Goal: Task Accomplishment & Management: Use online tool/utility

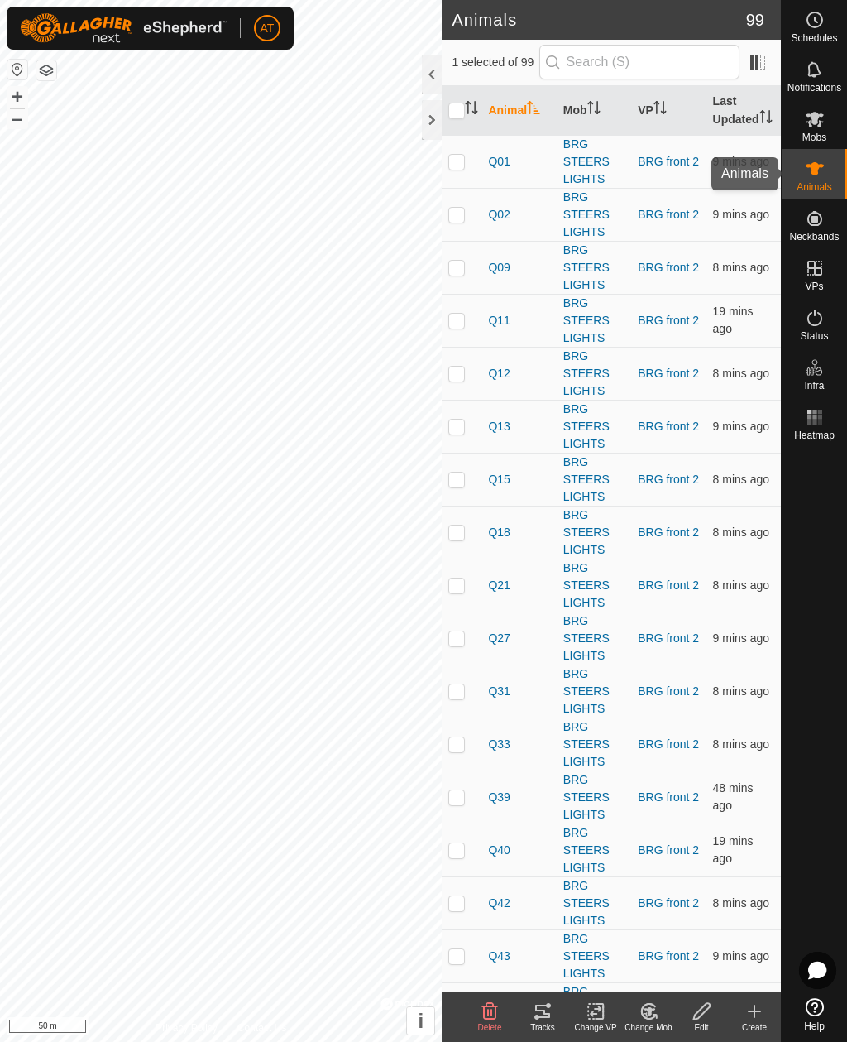
click at [814, 179] on es-animals-svg-icon at bounding box center [815, 169] width 30 height 26
click at [825, 118] on es-mob-svg-icon at bounding box center [815, 119] width 30 height 26
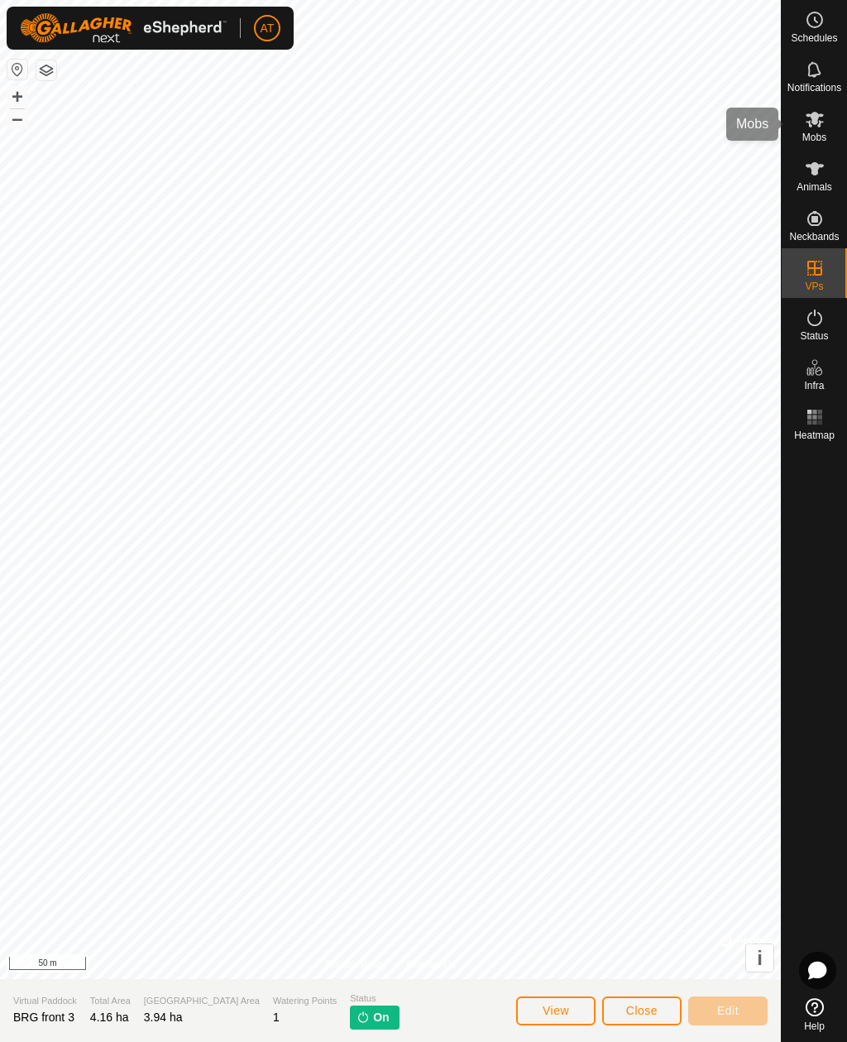
click at [822, 124] on icon at bounding box center [815, 119] width 20 height 20
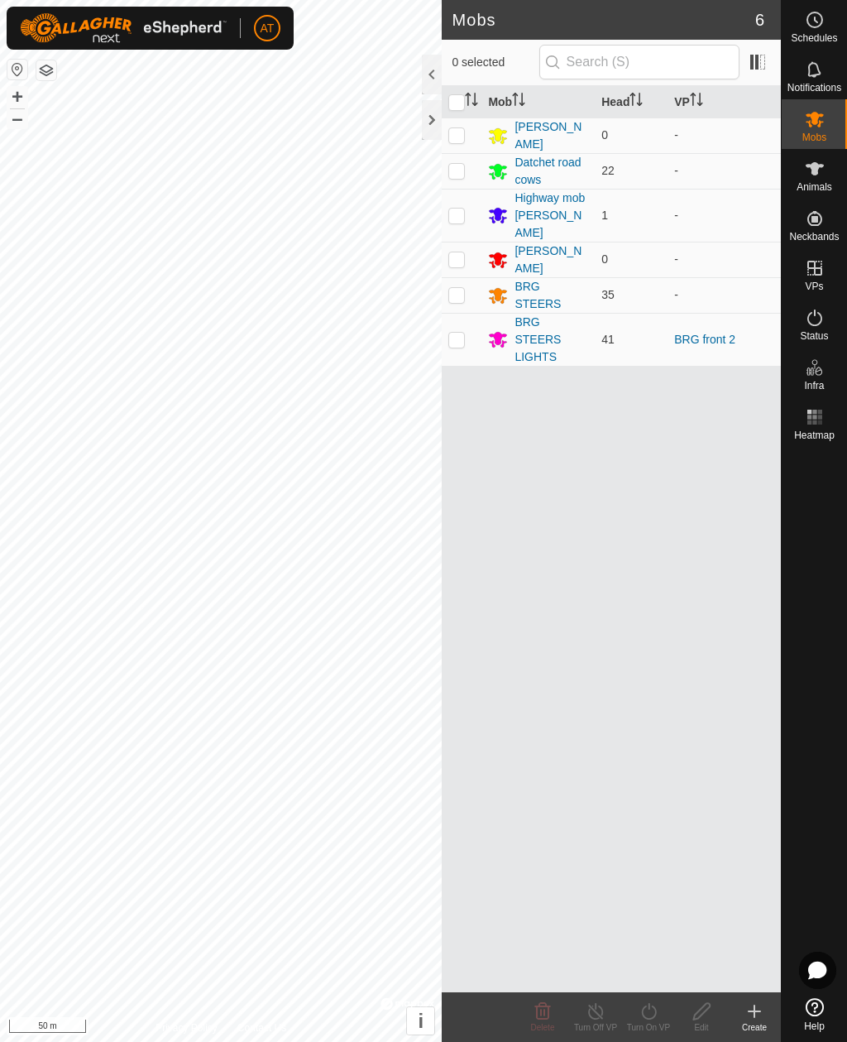
click at [458, 324] on td at bounding box center [462, 339] width 40 height 53
checkbox input "true"
click at [765, 1011] on create-svg-icon at bounding box center [754, 1011] width 53 height 20
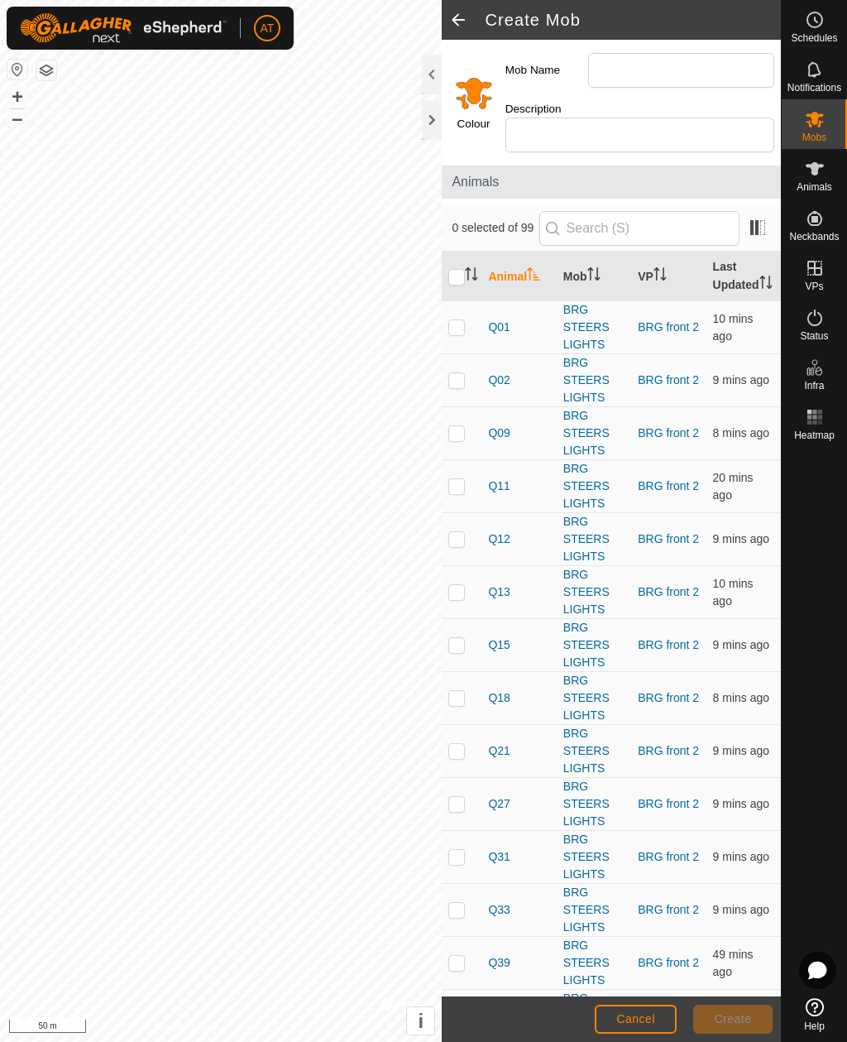
click at [435, 132] on div at bounding box center [432, 120] width 20 height 40
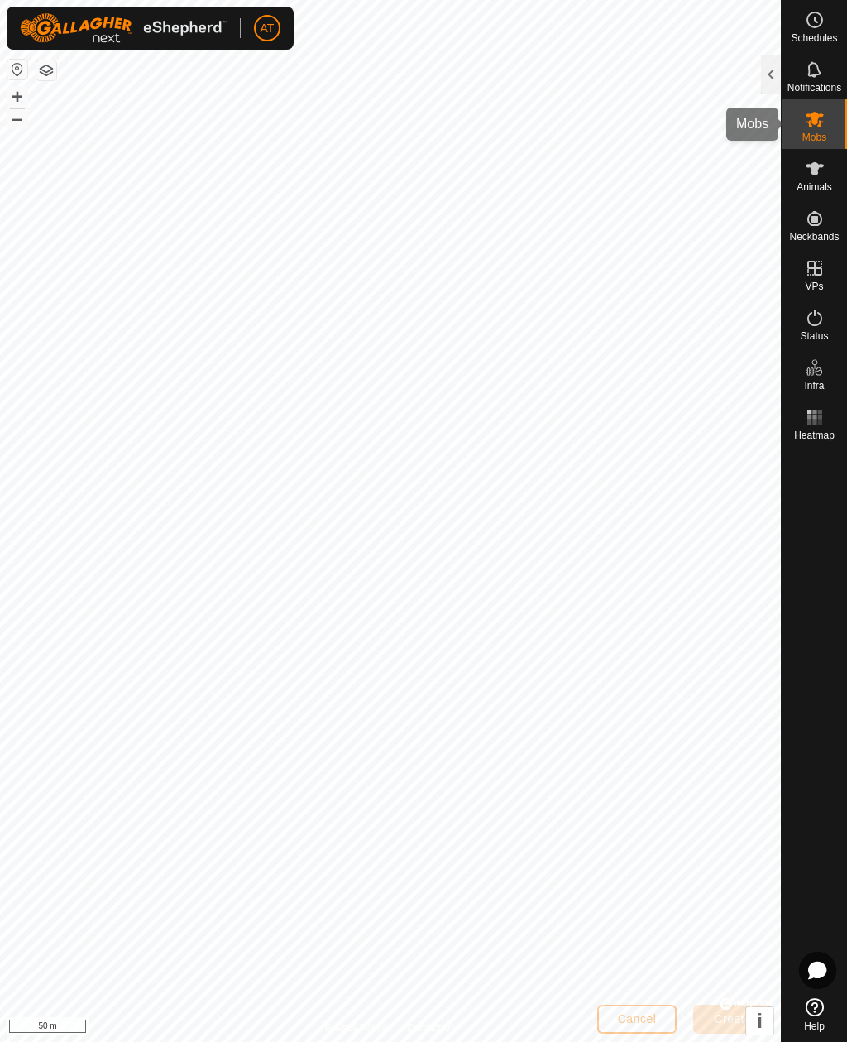
click at [830, 109] on div "Mobs" at bounding box center [814, 124] width 65 height 50
click at [772, 72] on div at bounding box center [771, 75] width 20 height 40
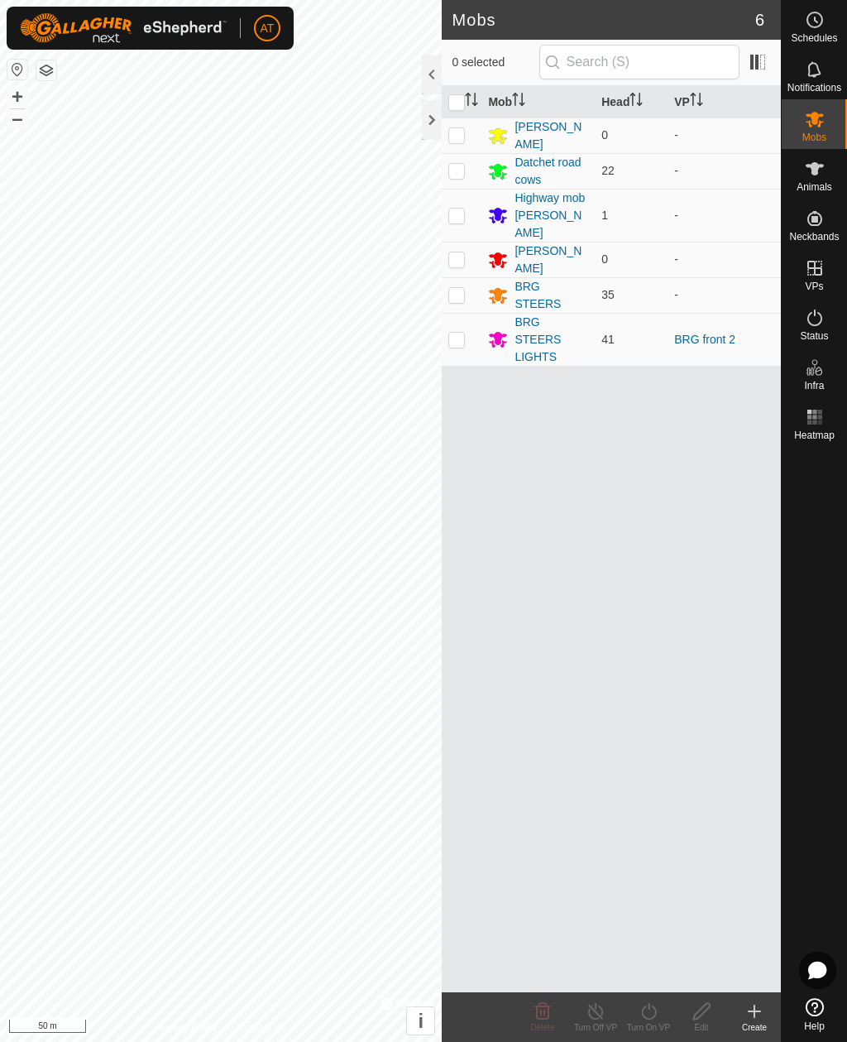
click at [453, 333] on p-checkbox at bounding box center [456, 339] width 17 height 13
checkbox input "true"
click at [755, 1010] on icon at bounding box center [755, 1011] width 0 height 12
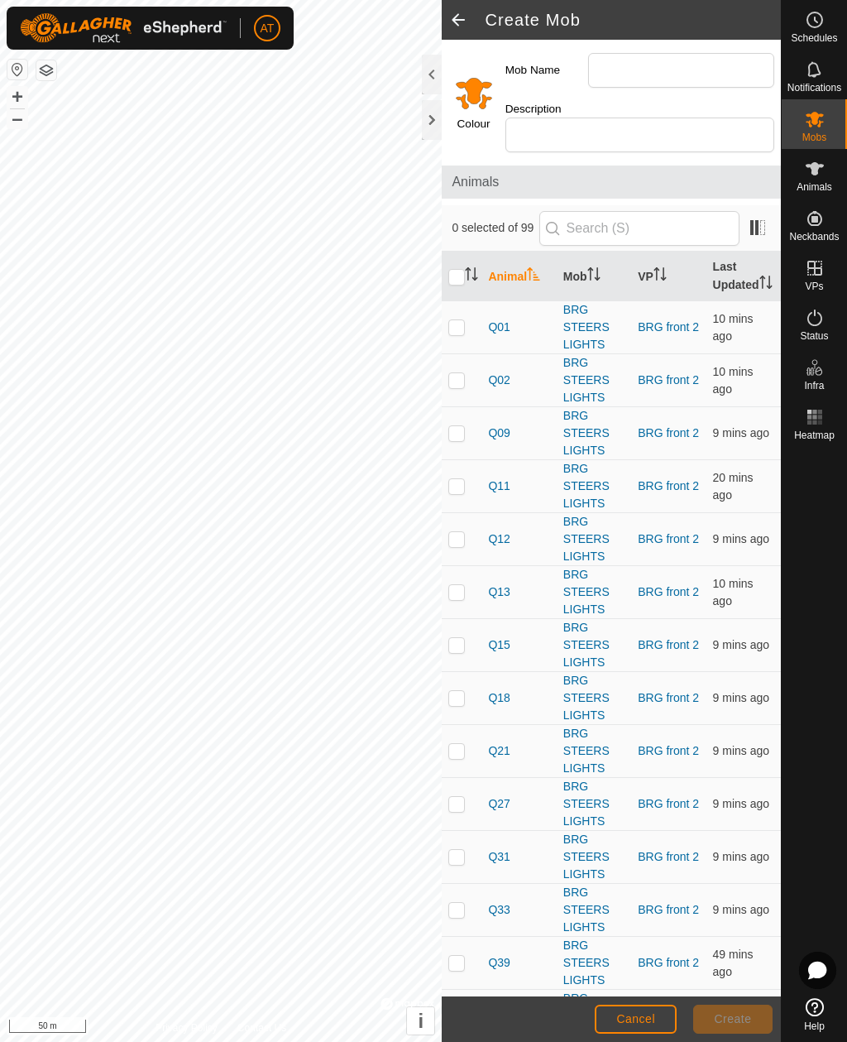
click at [428, 127] on div at bounding box center [432, 120] width 20 height 40
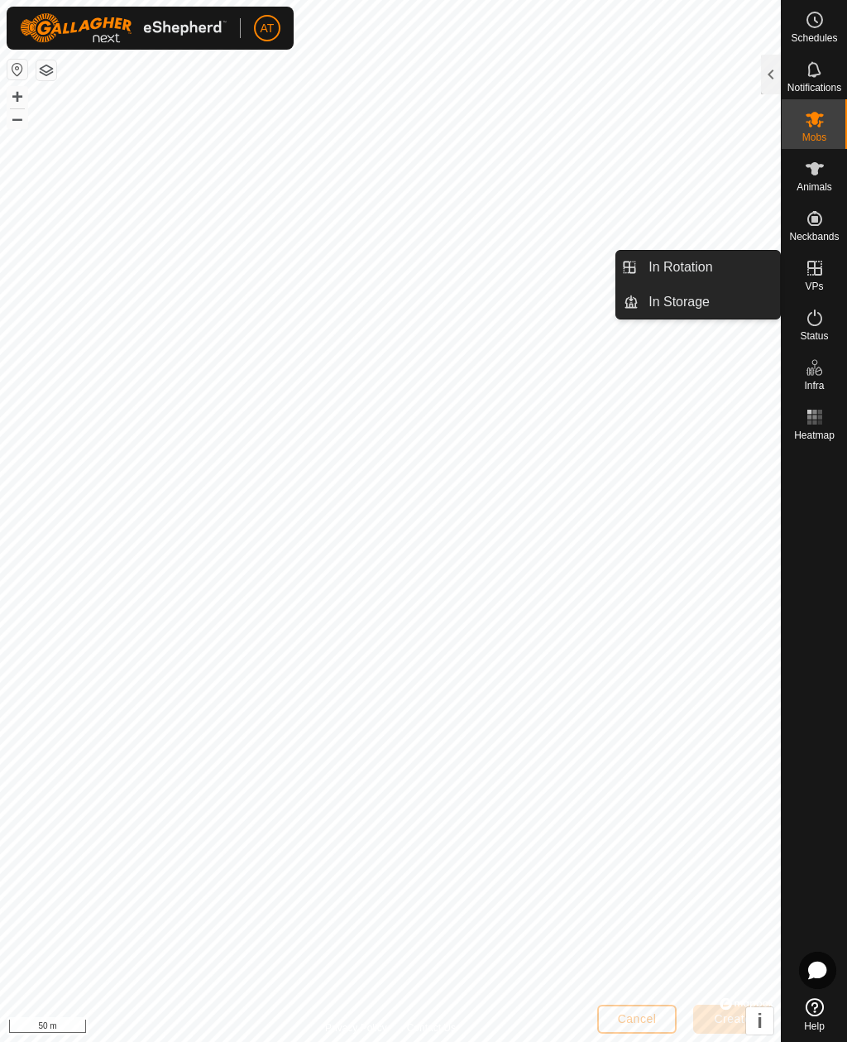
click at [701, 308] on span "In Storage" at bounding box center [679, 302] width 61 height 20
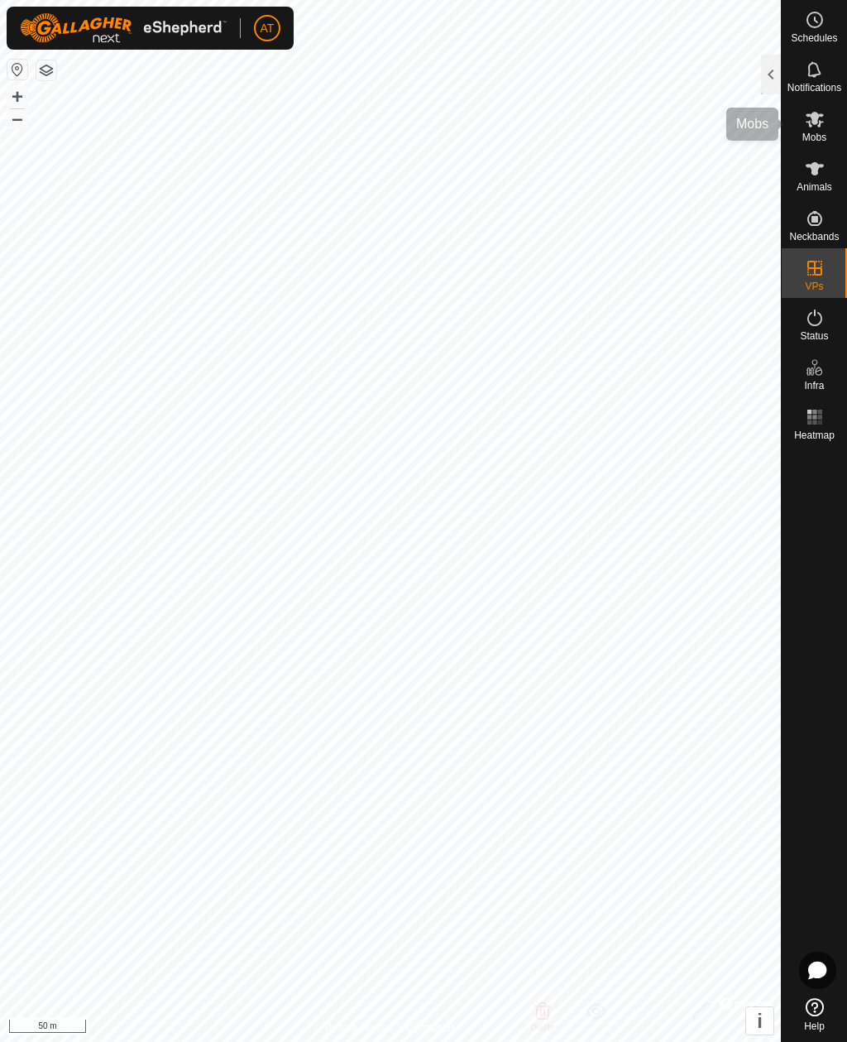
click at [815, 133] on span "Mobs" at bounding box center [815, 137] width 24 height 10
click at [779, 72] on div at bounding box center [771, 75] width 20 height 40
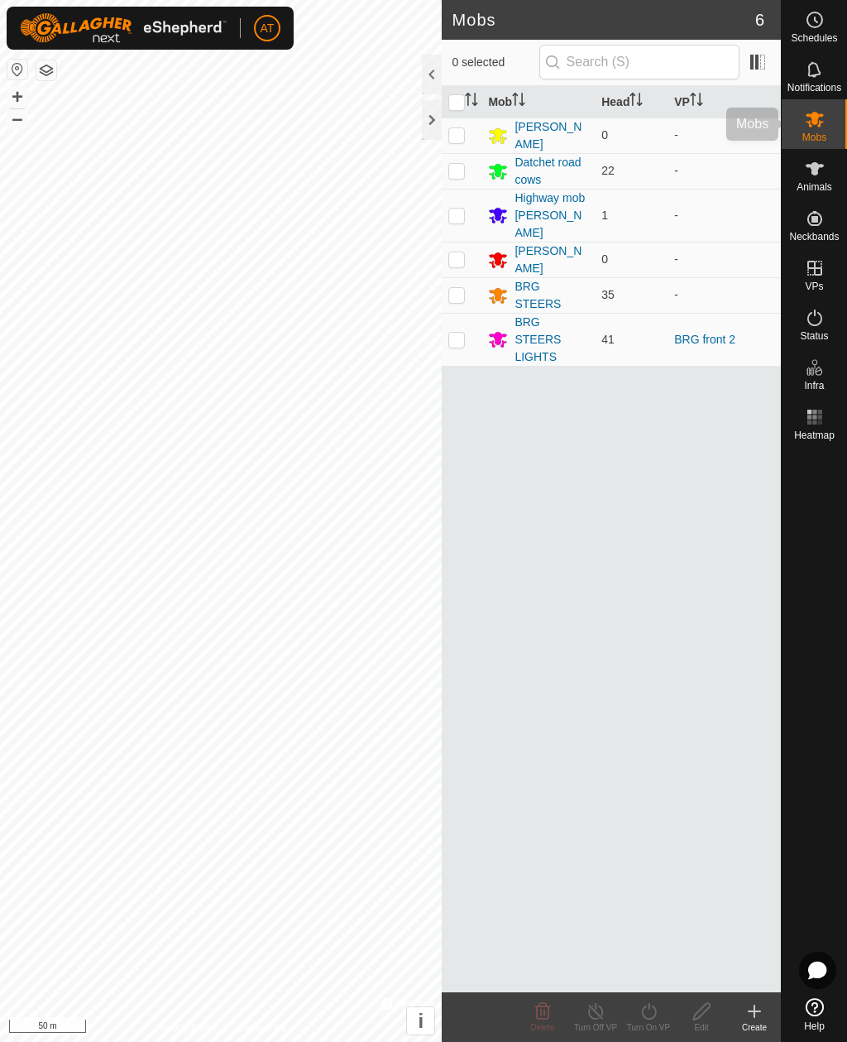
click at [813, 121] on icon at bounding box center [815, 120] width 18 height 16
click at [458, 333] on p-checkbox at bounding box center [456, 339] width 17 height 13
checkbox input "true"
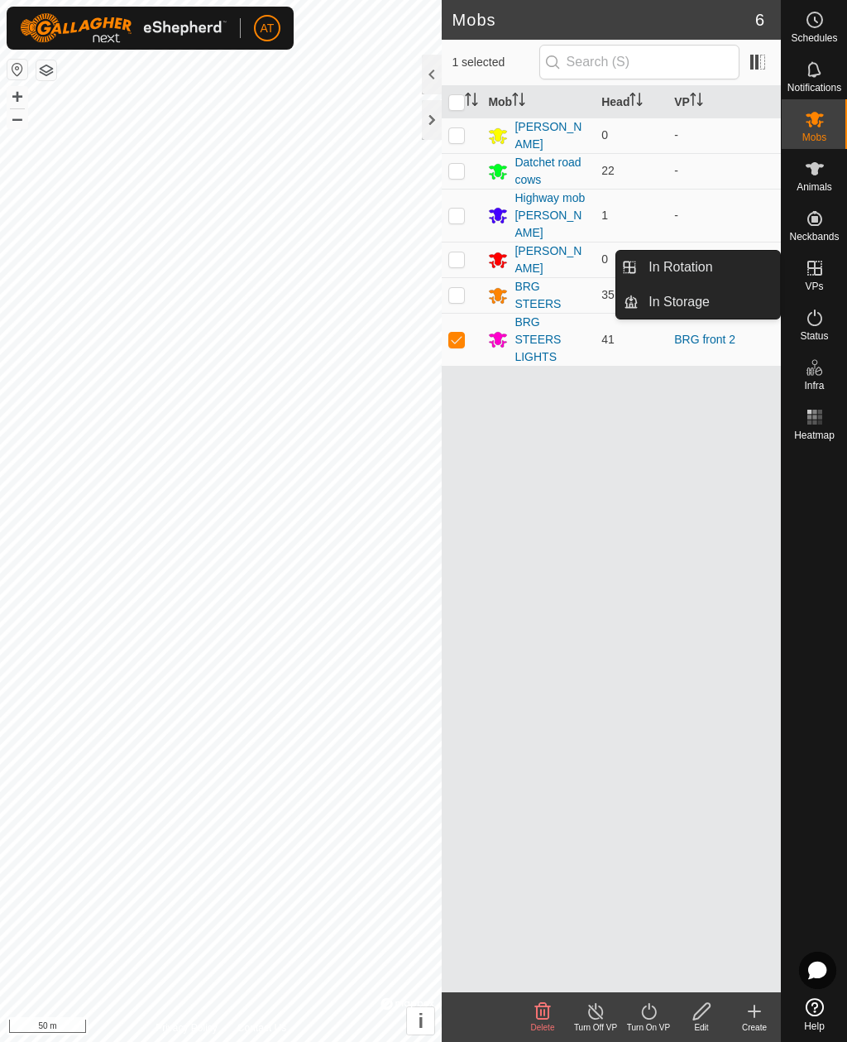
click at [703, 304] on span "In Storage" at bounding box center [679, 302] width 61 height 20
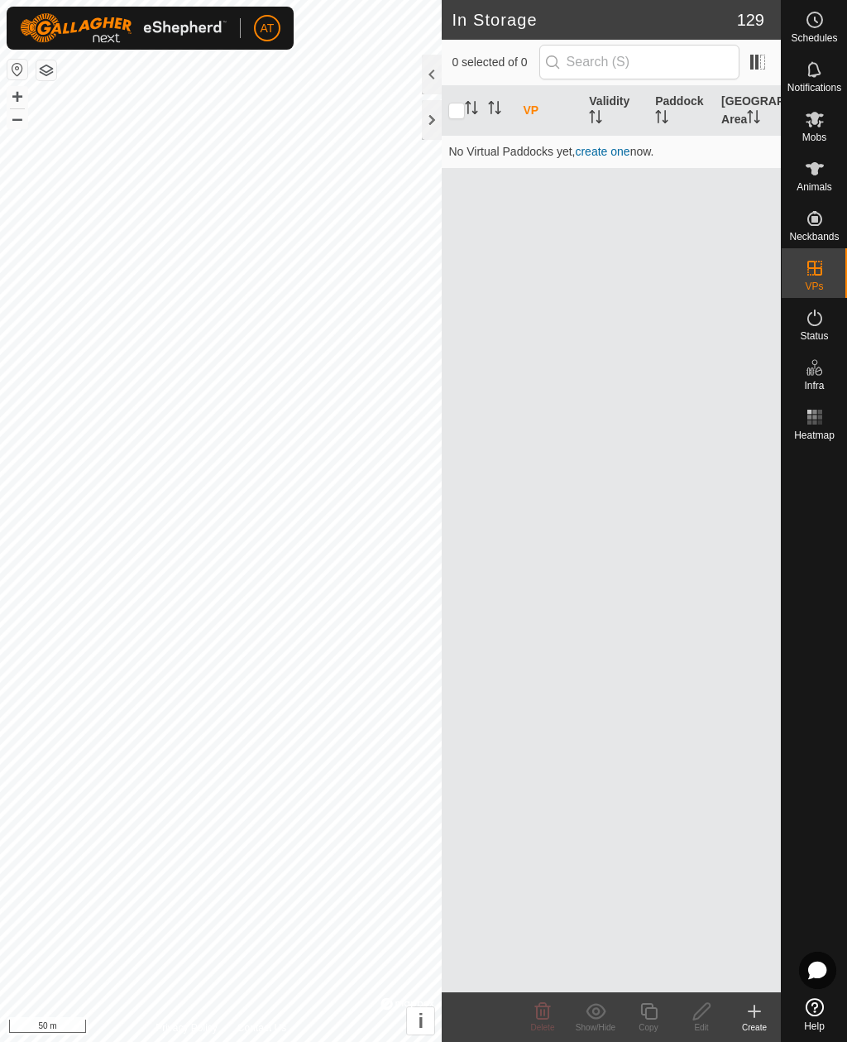
click at [756, 1026] on div "Create" at bounding box center [754, 1027] width 53 height 12
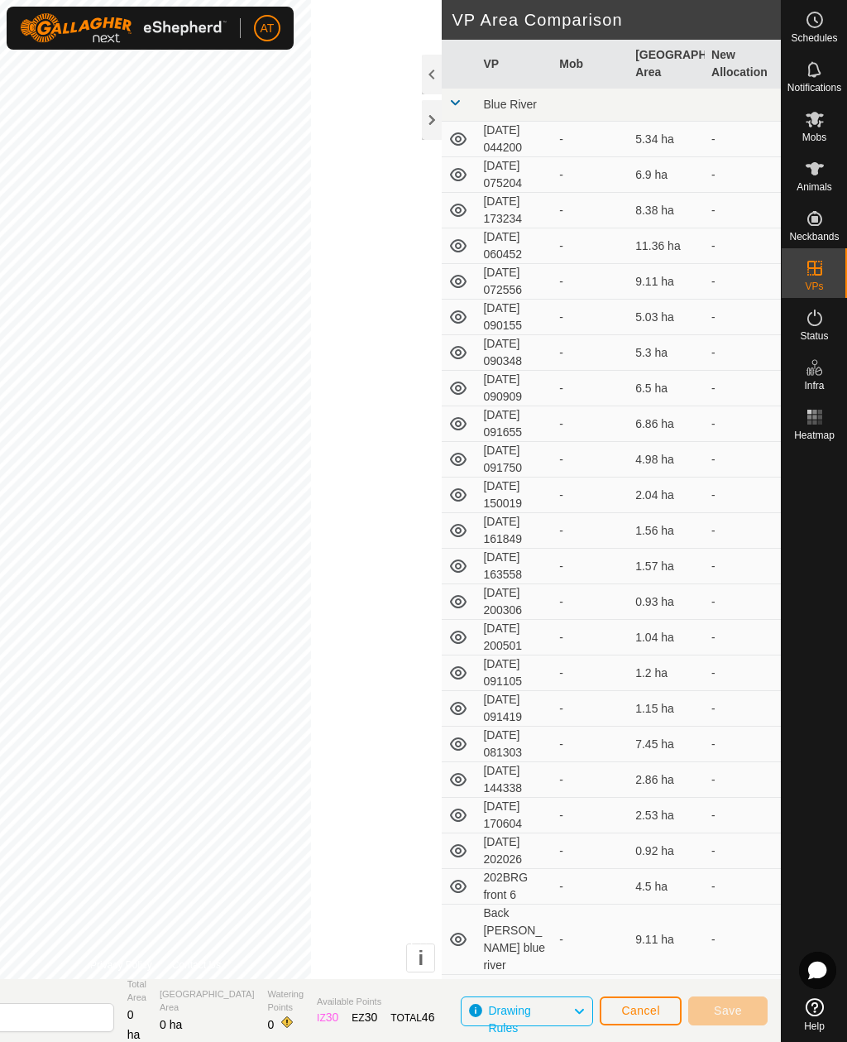
click at [425, 118] on div at bounding box center [432, 120] width 20 height 40
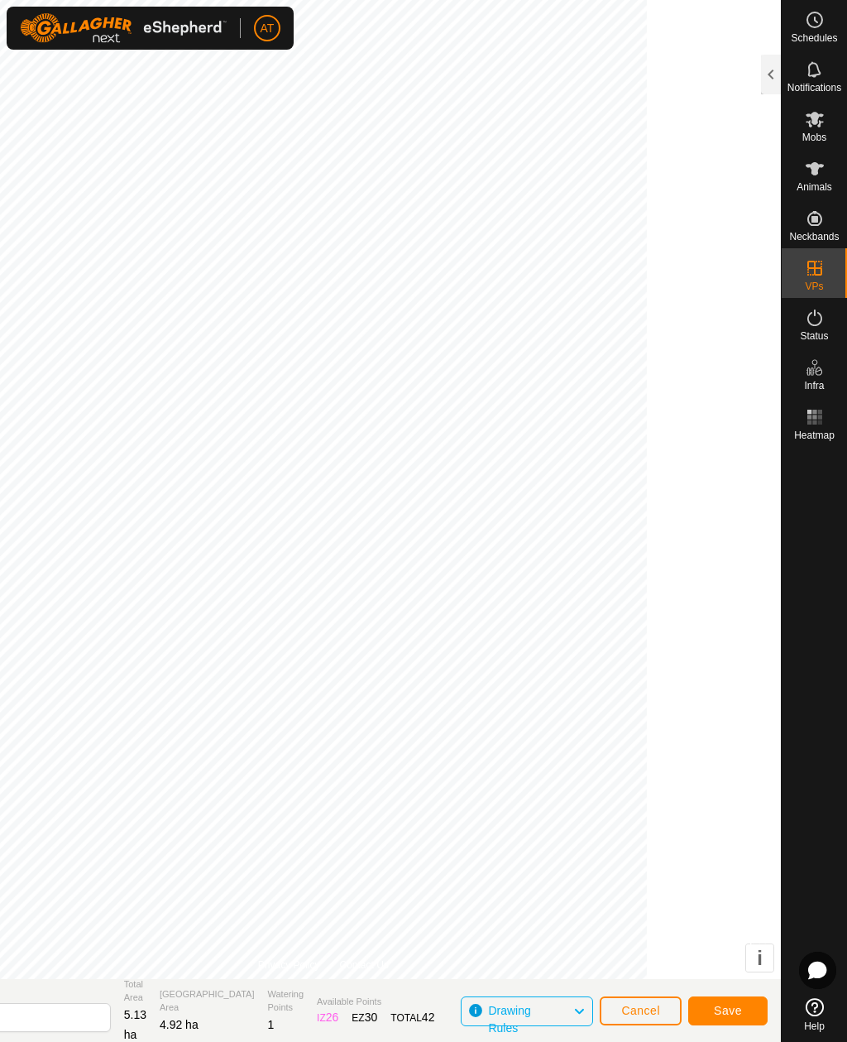
click at [741, 1004] on span "Save" at bounding box center [728, 1010] width 28 height 13
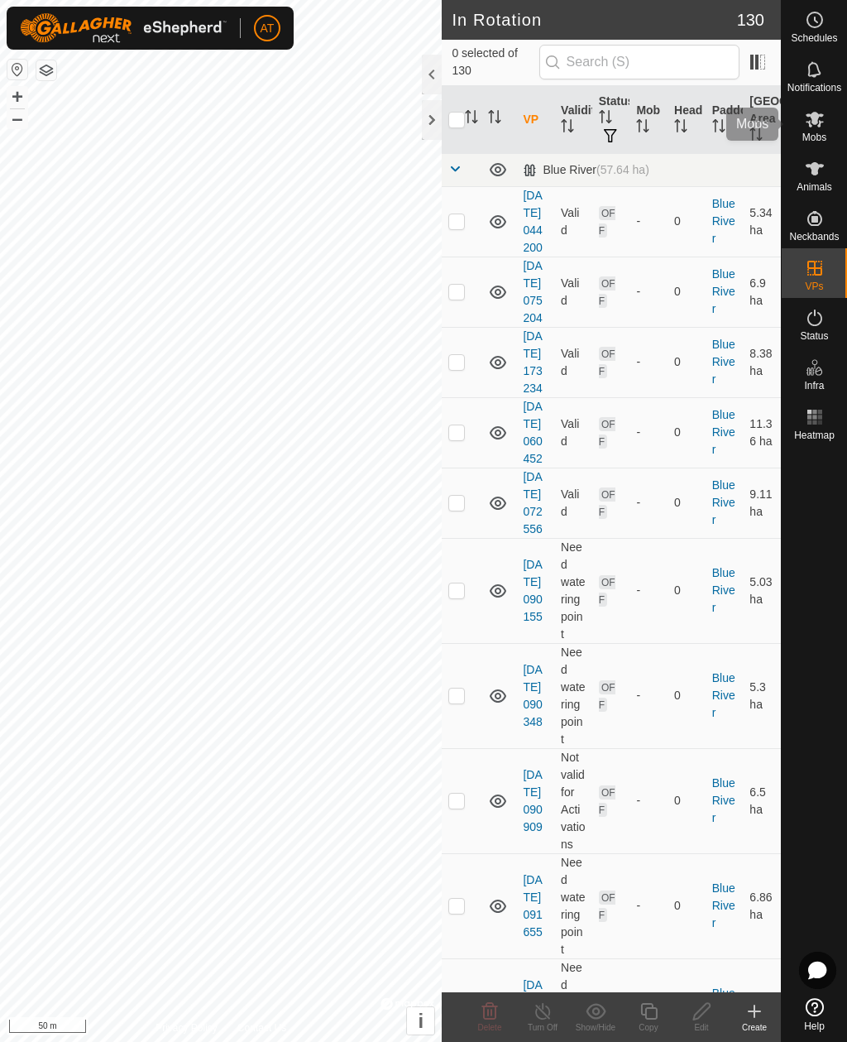
click at [823, 128] on icon at bounding box center [815, 119] width 20 height 20
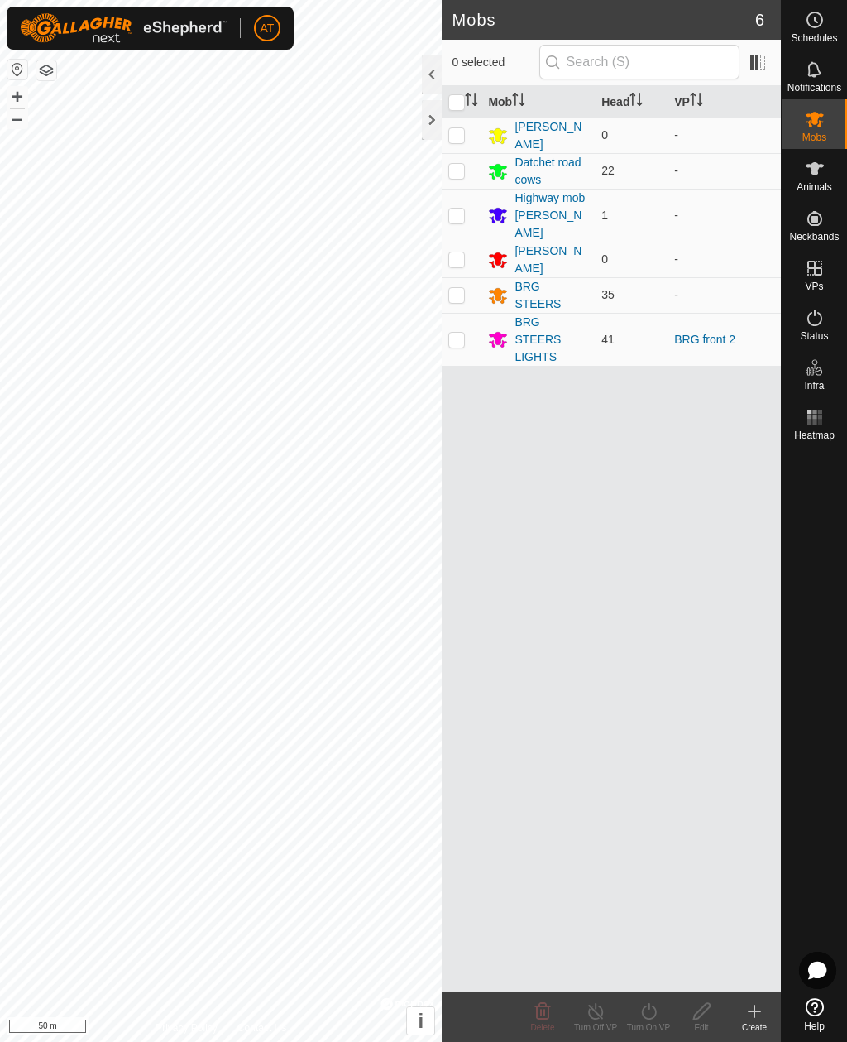
click at [468, 313] on td at bounding box center [462, 339] width 40 height 53
checkbox input "true"
click at [651, 1013] on icon at bounding box center [649, 1011] width 21 height 20
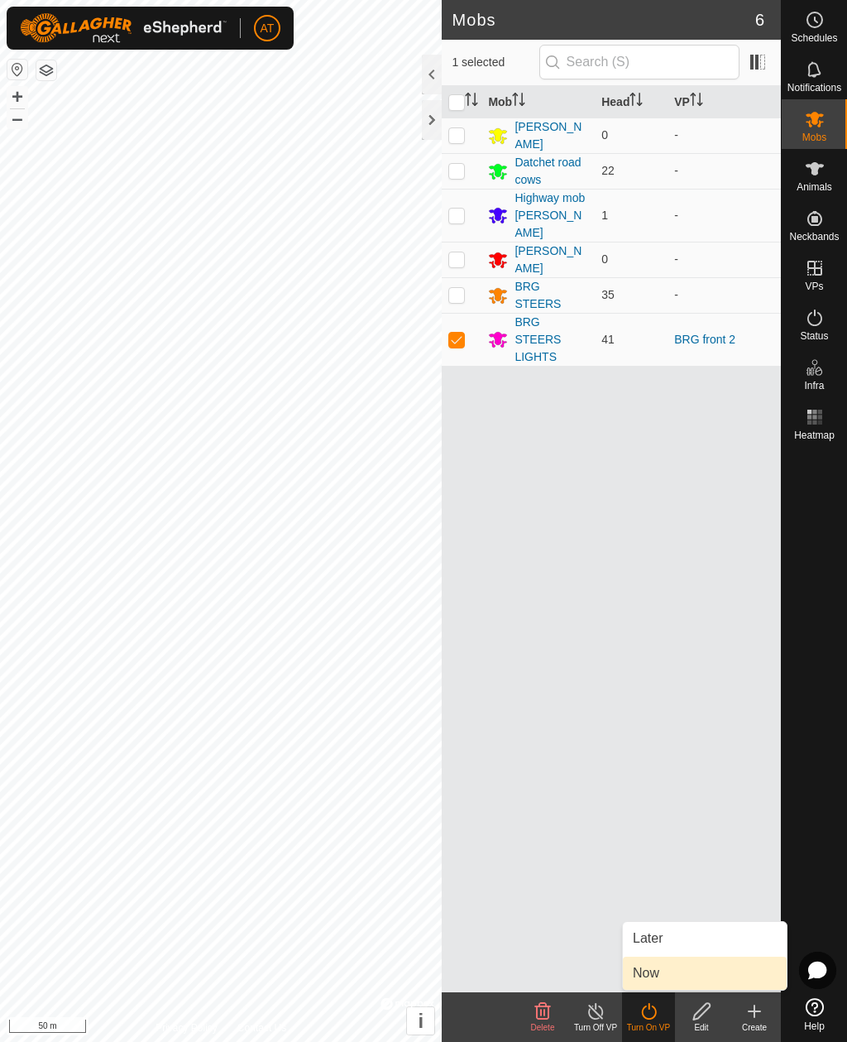
click at [649, 971] on span "Now" at bounding box center [646, 973] width 26 height 20
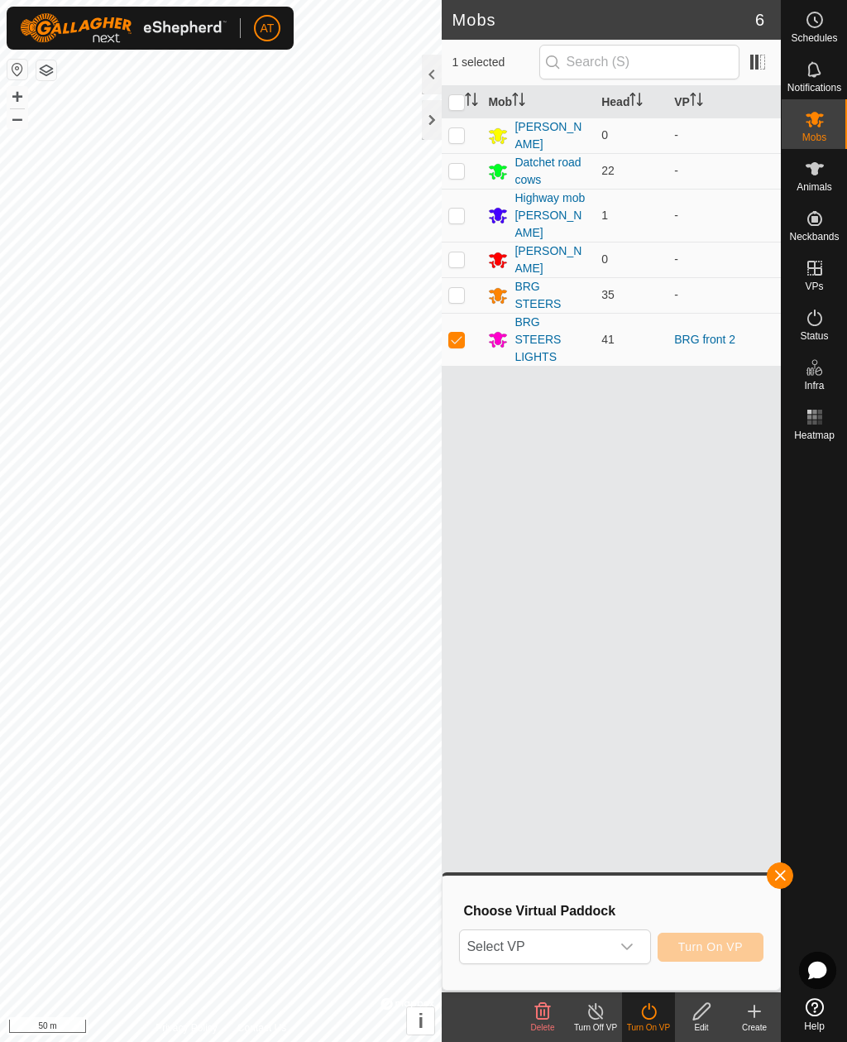
click at [641, 940] on div "dropdown trigger" at bounding box center [627, 946] width 33 height 33
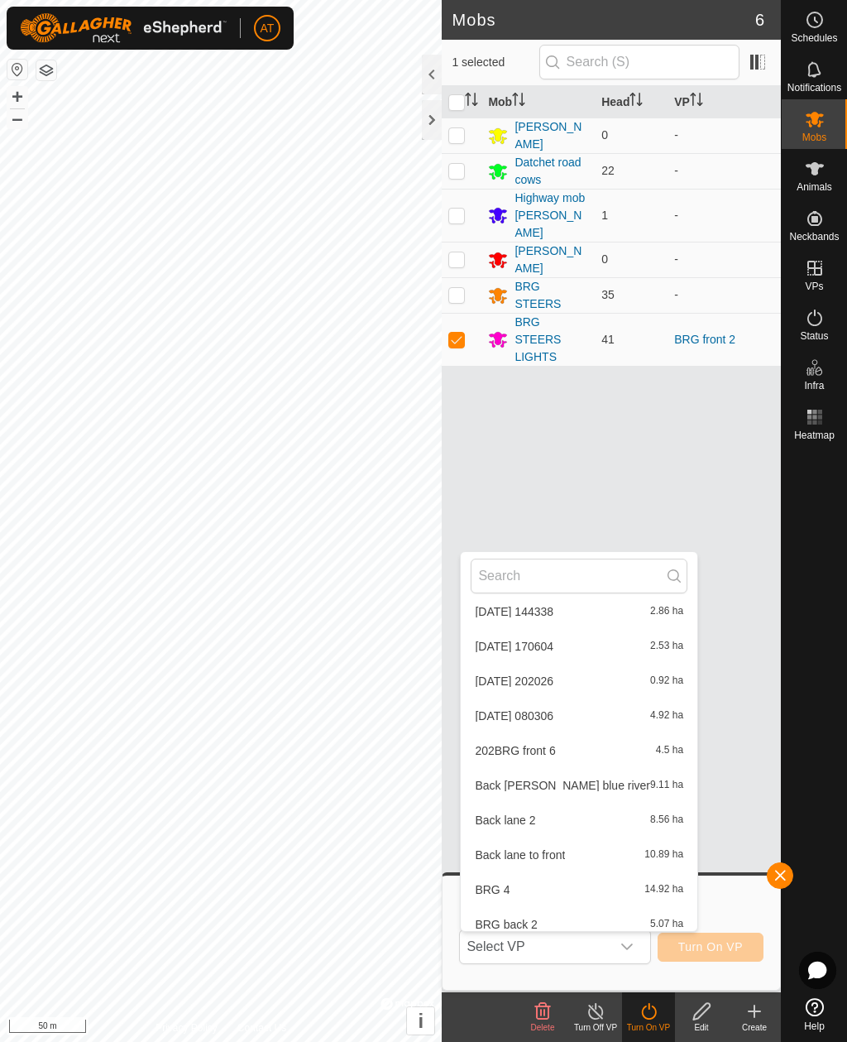
scroll to position [664, 0]
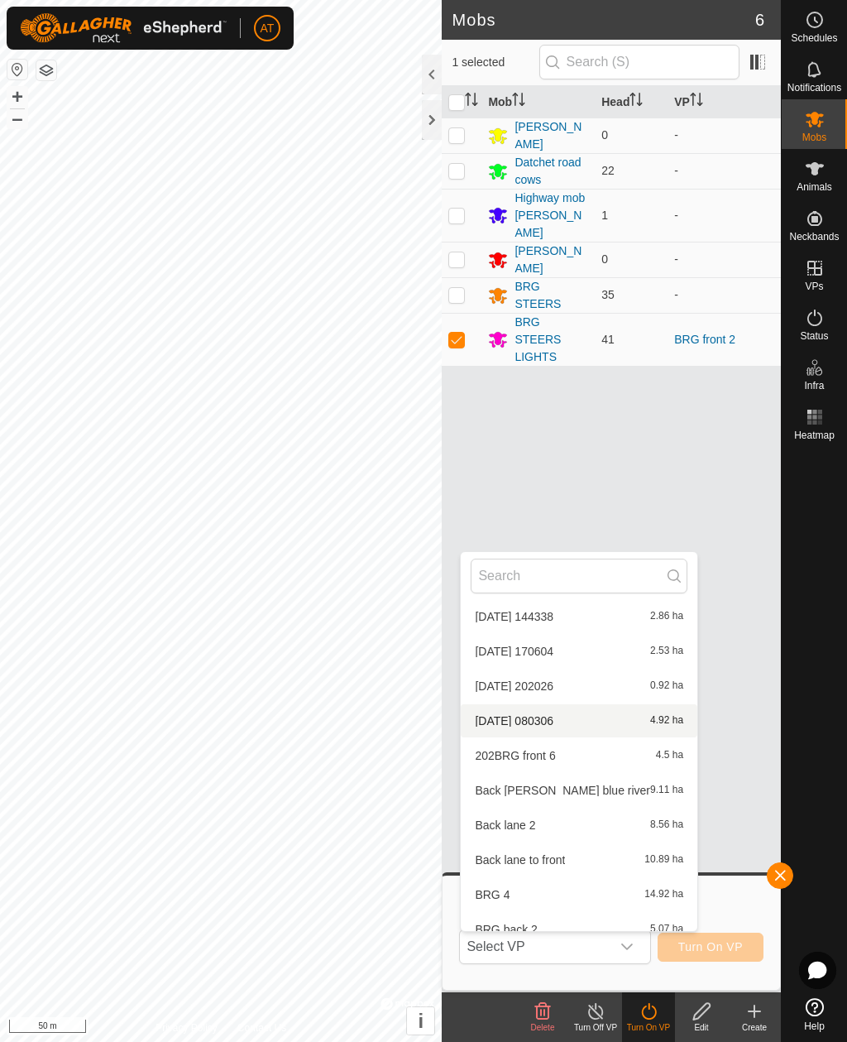
click at [578, 717] on div "2025-08-16 080306 4.92 ha" at bounding box center [579, 721] width 217 height 20
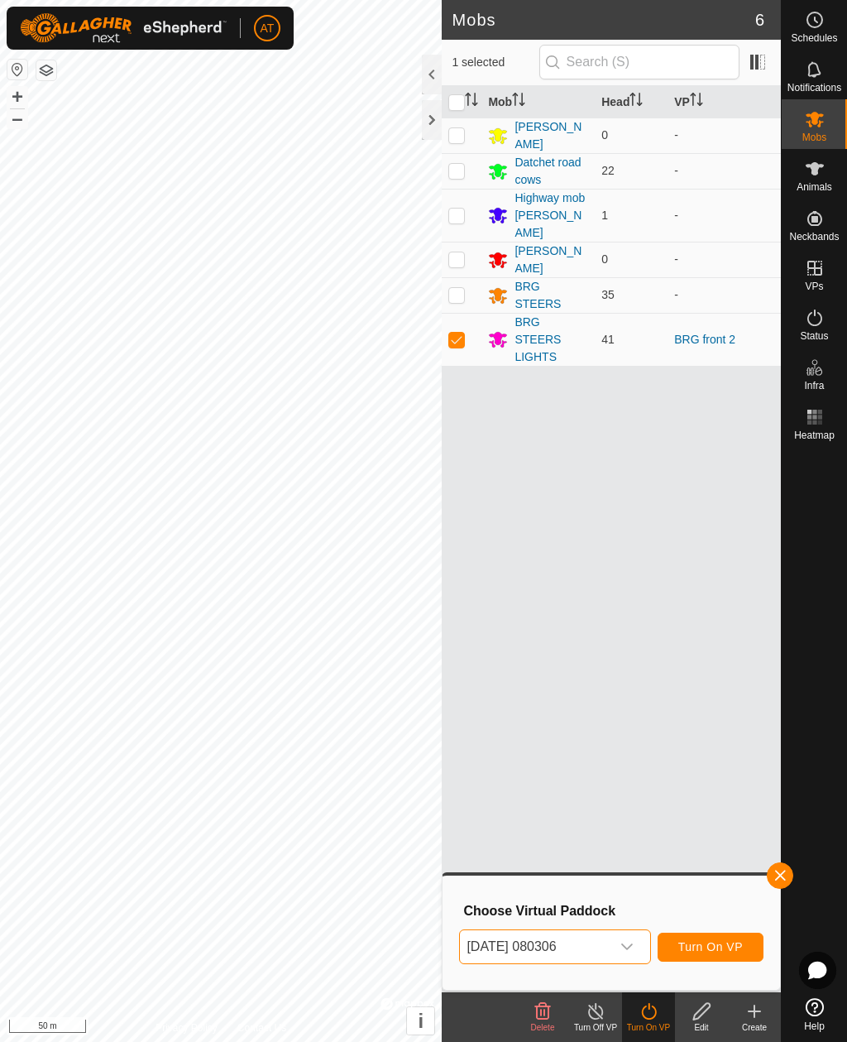
click at [716, 944] on span "Turn On VP" at bounding box center [711, 946] width 65 height 13
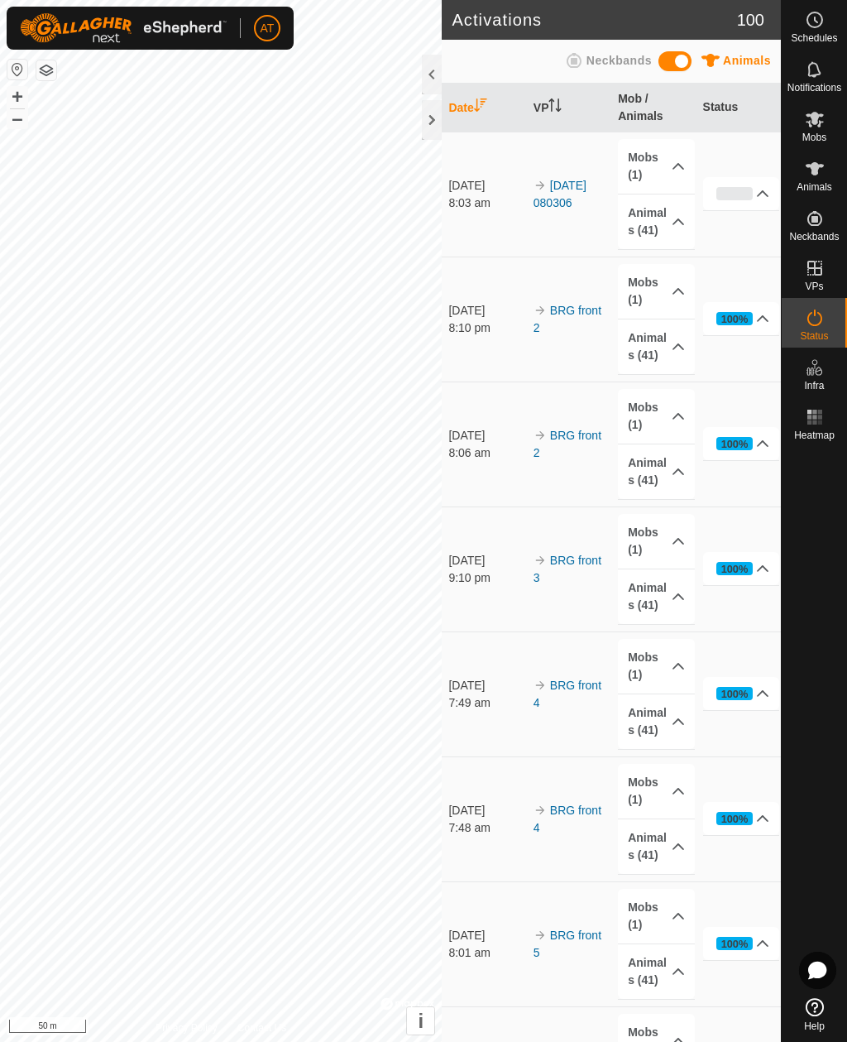
click at [763, 185] on p-accordion-header "0%" at bounding box center [741, 193] width 77 height 33
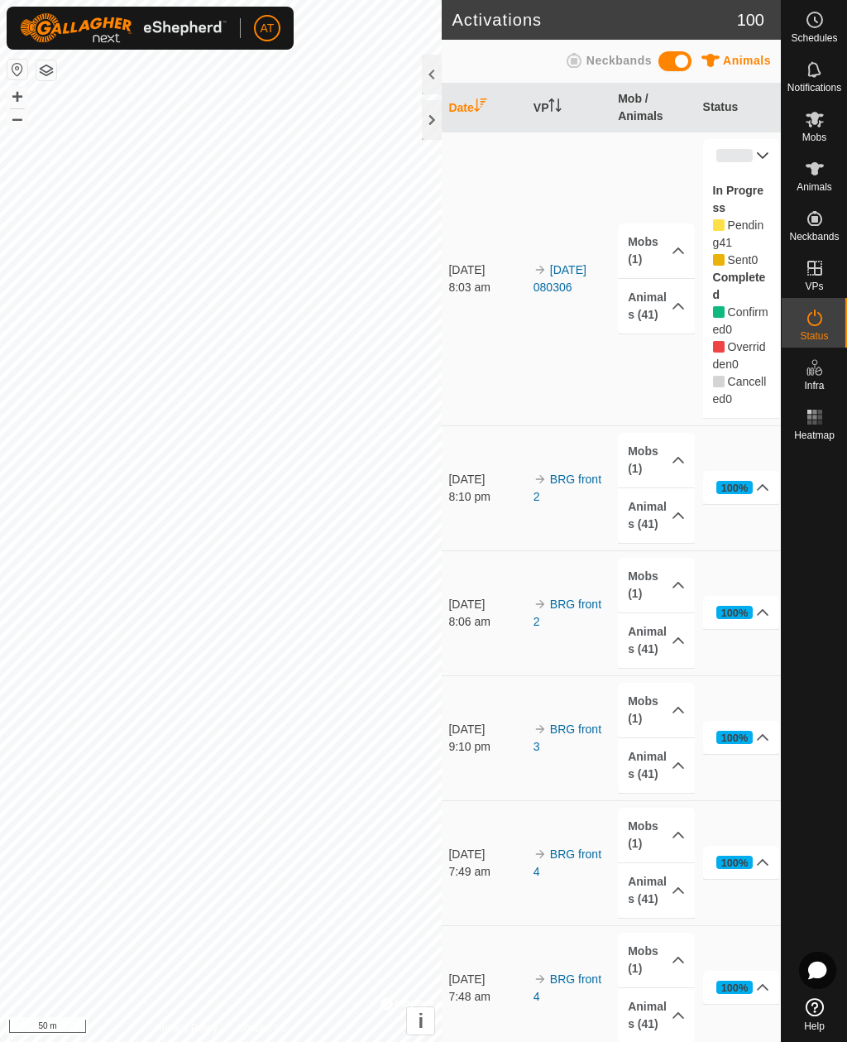
click at [751, 172] on p-accordion-header "0%" at bounding box center [741, 155] width 77 height 33
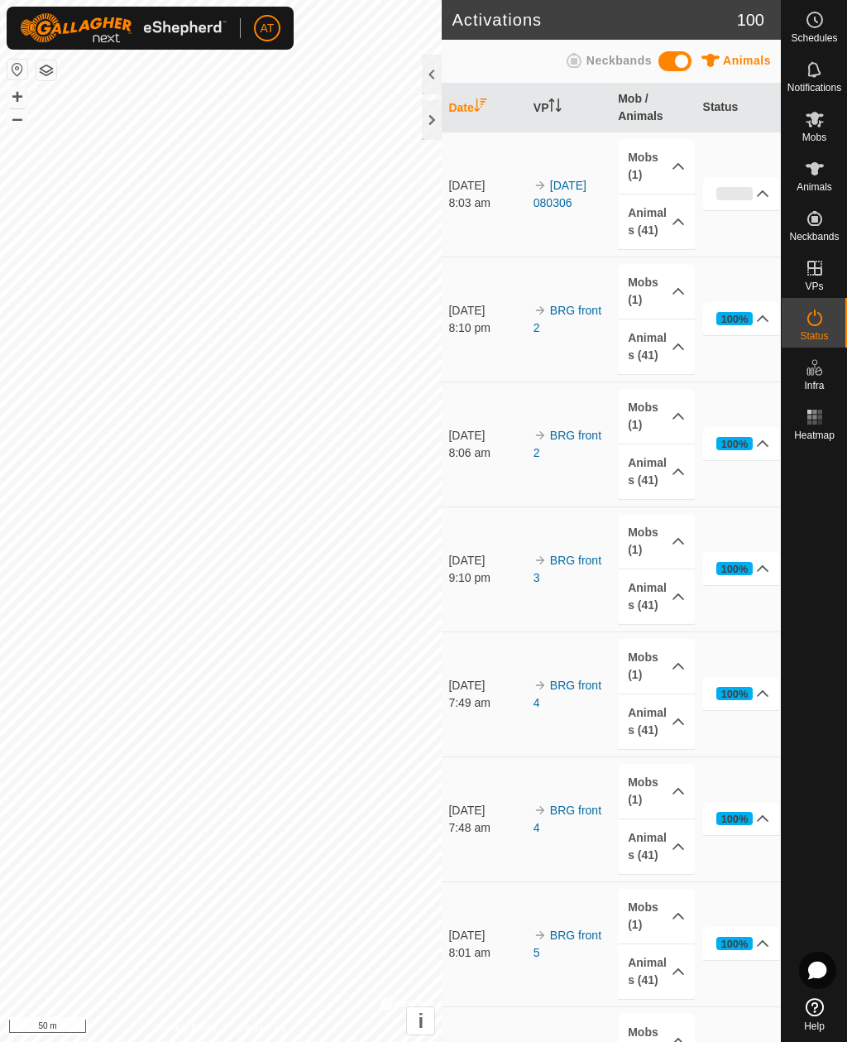
click at [429, 123] on div at bounding box center [432, 120] width 20 height 40
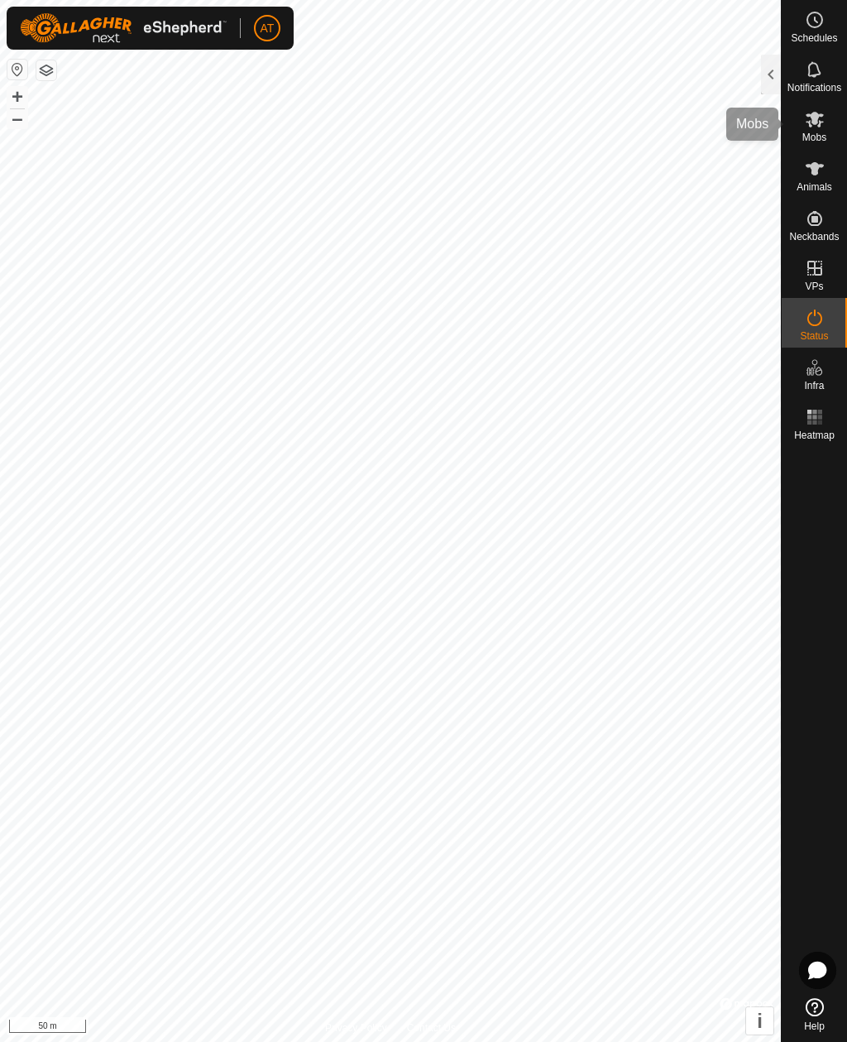
click at [821, 127] on icon at bounding box center [815, 119] width 20 height 20
click at [766, 93] on div at bounding box center [771, 75] width 20 height 40
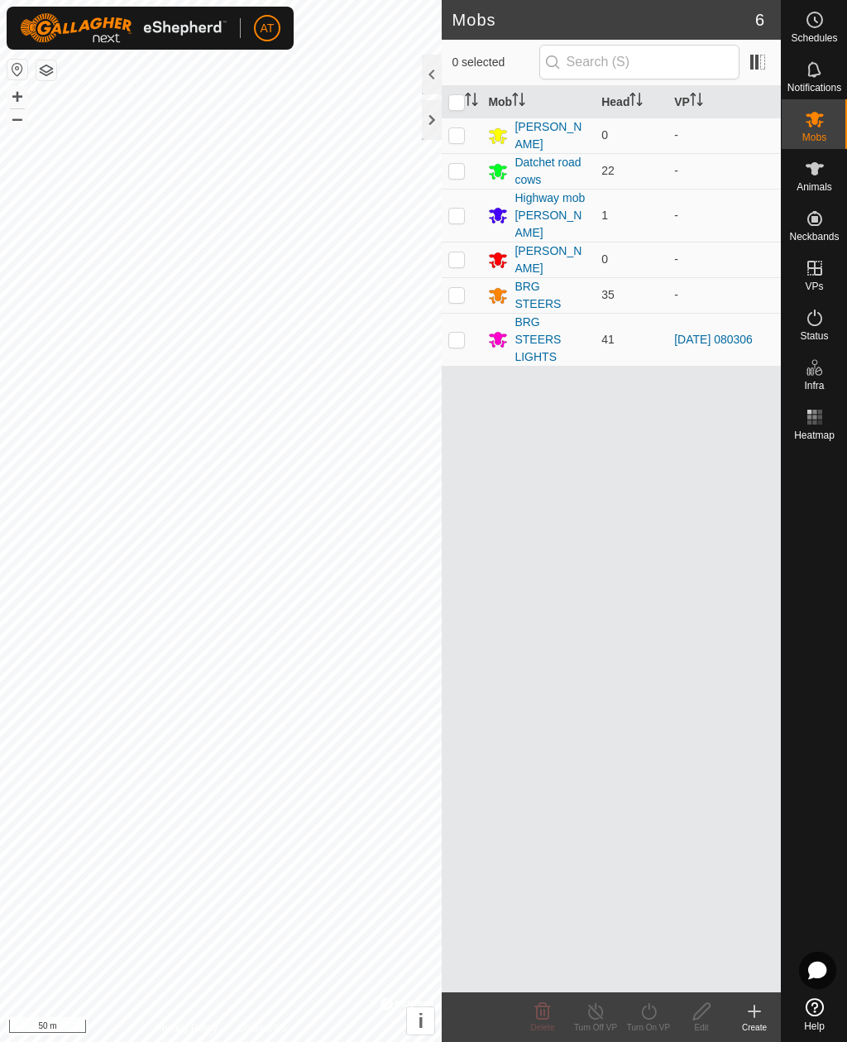
click at [461, 333] on p-checkbox at bounding box center [456, 339] width 17 height 13
checkbox input "true"
click at [655, 1014] on icon at bounding box center [649, 1011] width 21 height 20
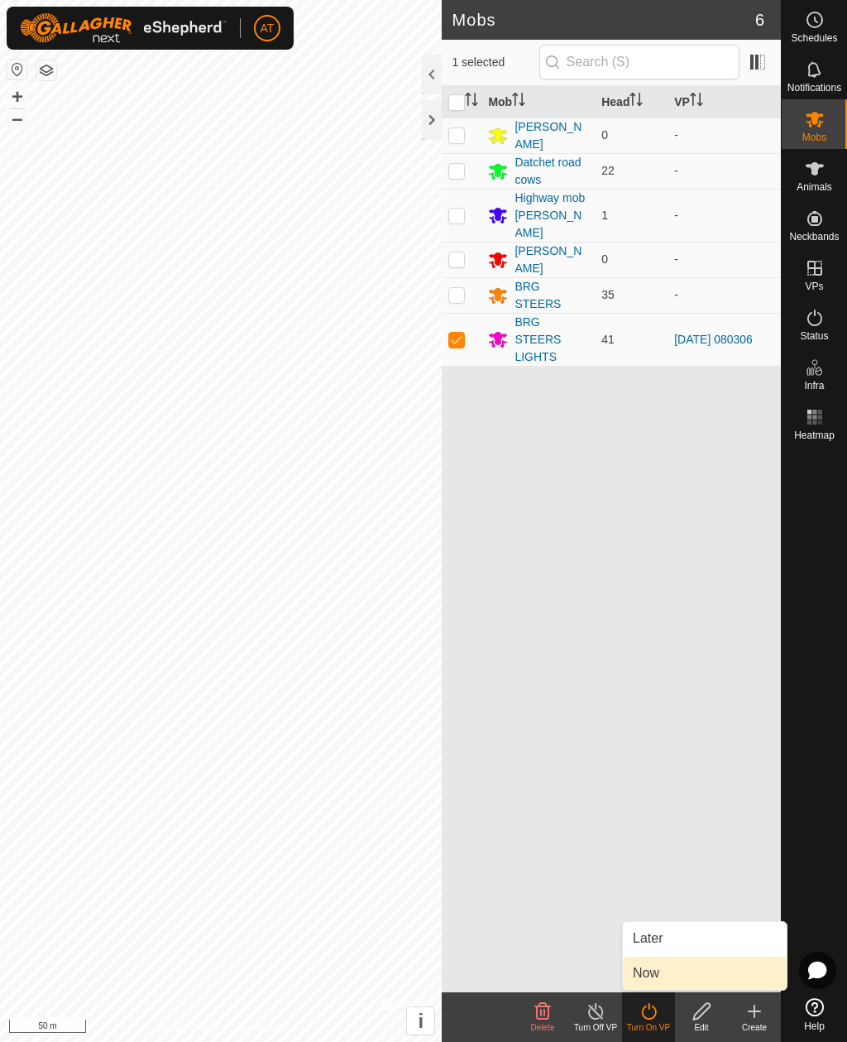
click at [650, 975] on span "Now" at bounding box center [646, 973] width 26 height 20
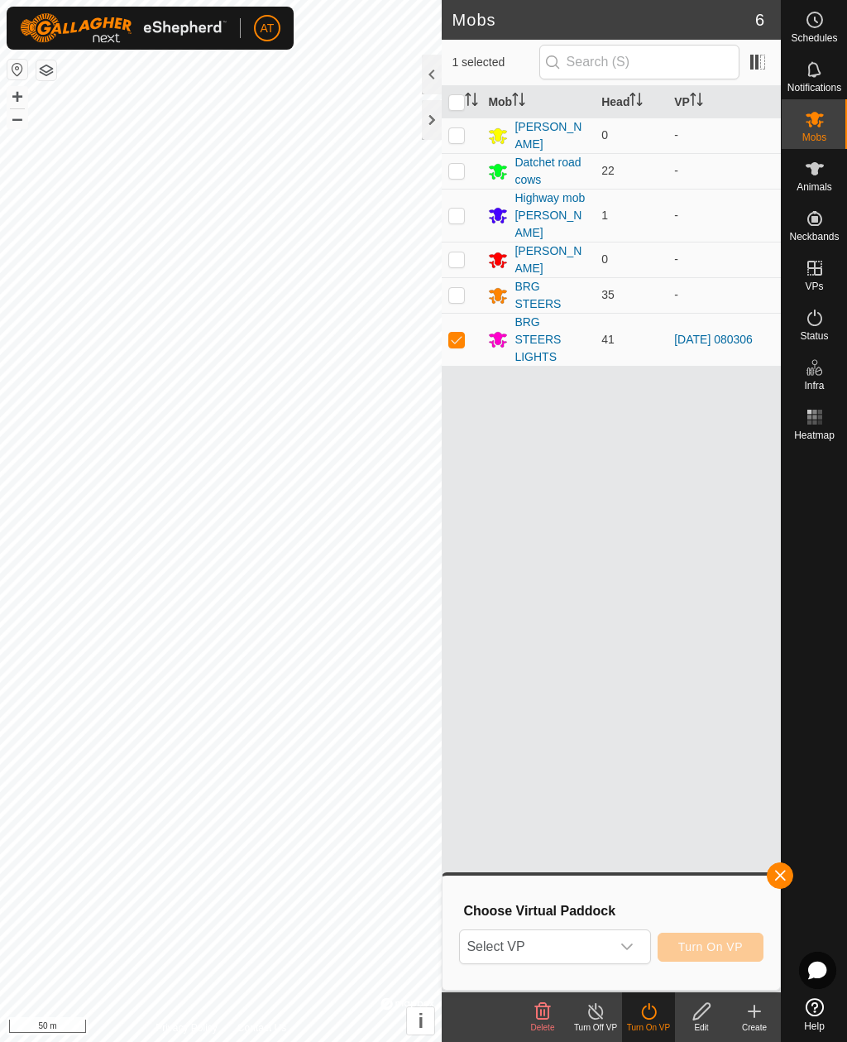
click at [633, 943] on icon "dropdown trigger" at bounding box center [627, 946] width 13 height 13
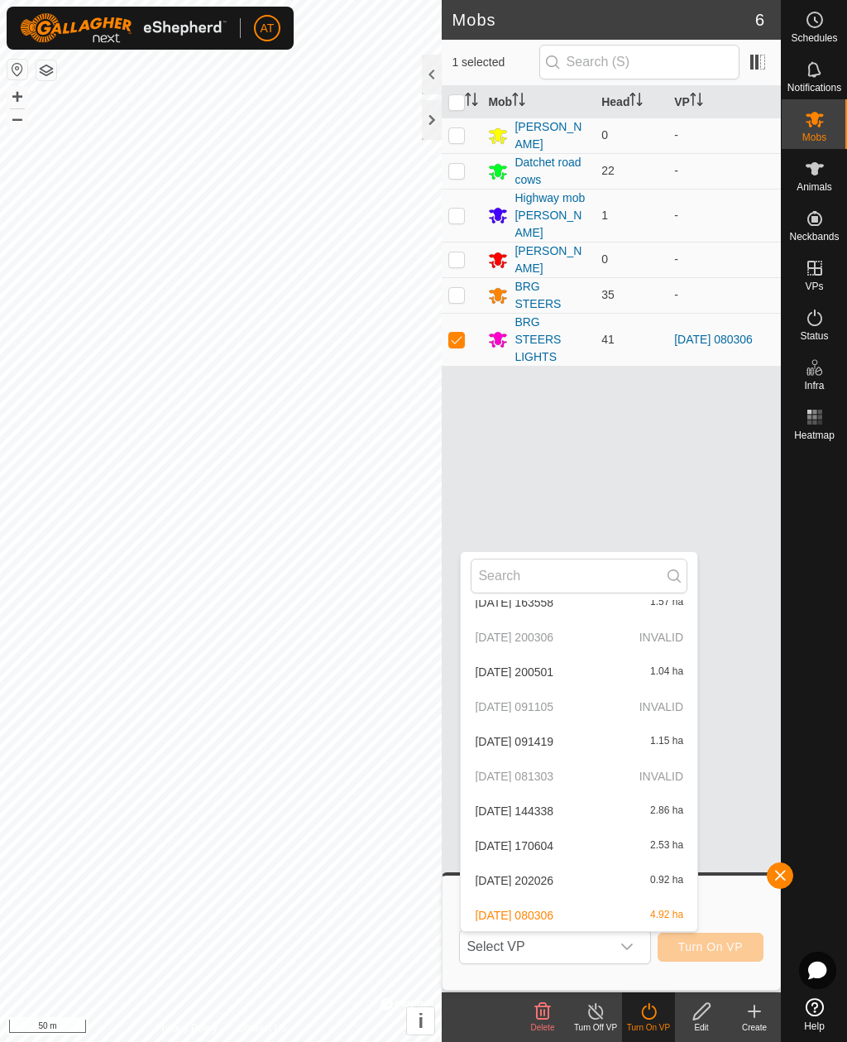
scroll to position [470, 0]
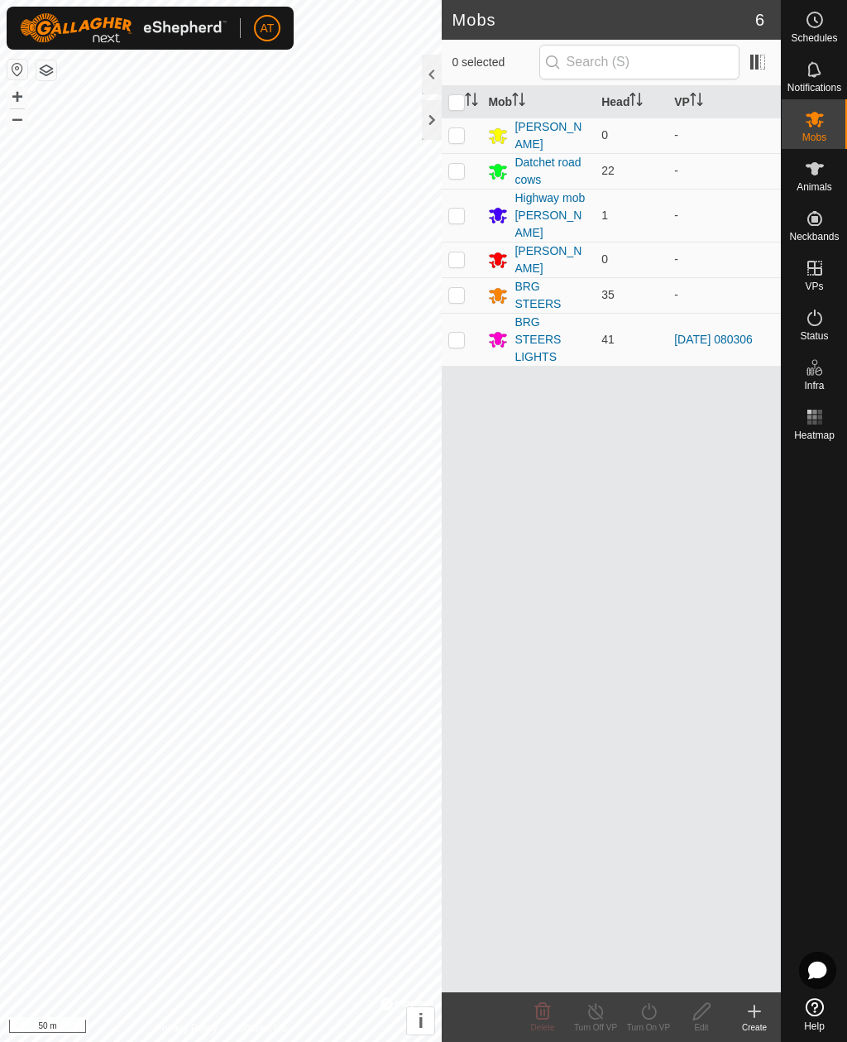
click at [451, 333] on p-checkbox at bounding box center [456, 339] width 17 height 13
checkbox input "true"
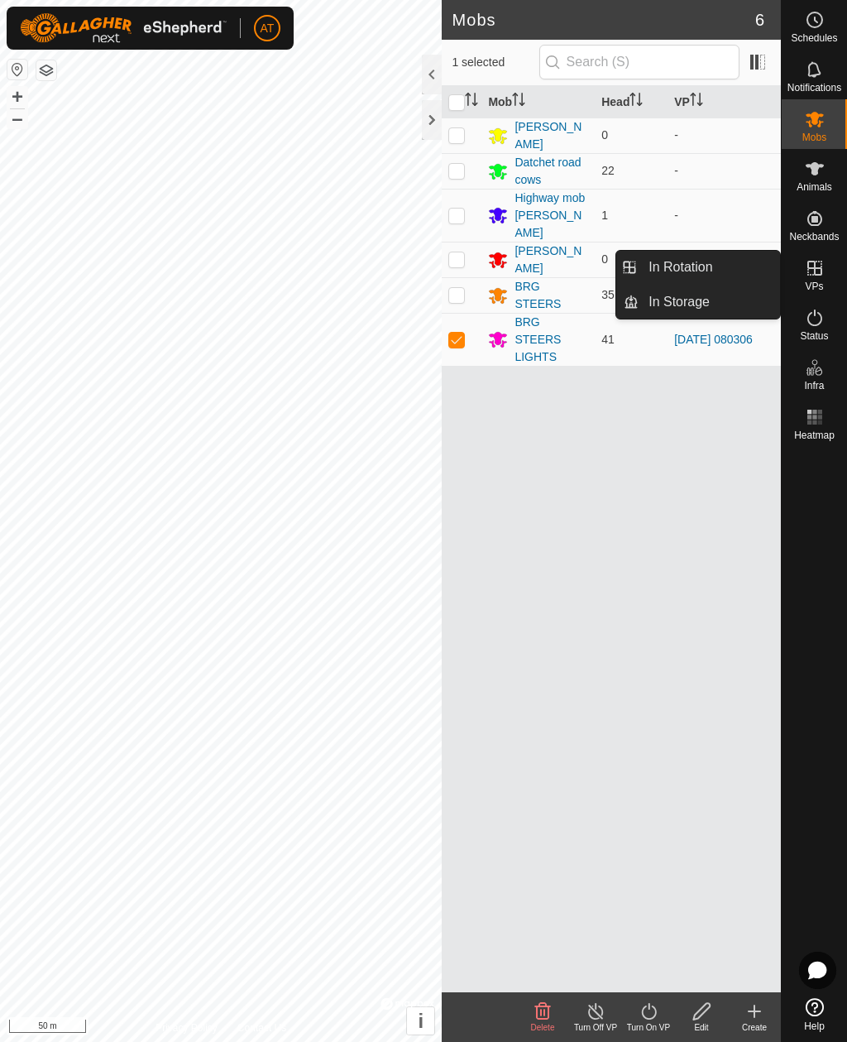
click at [751, 1024] on div "Create" at bounding box center [754, 1027] width 53 height 12
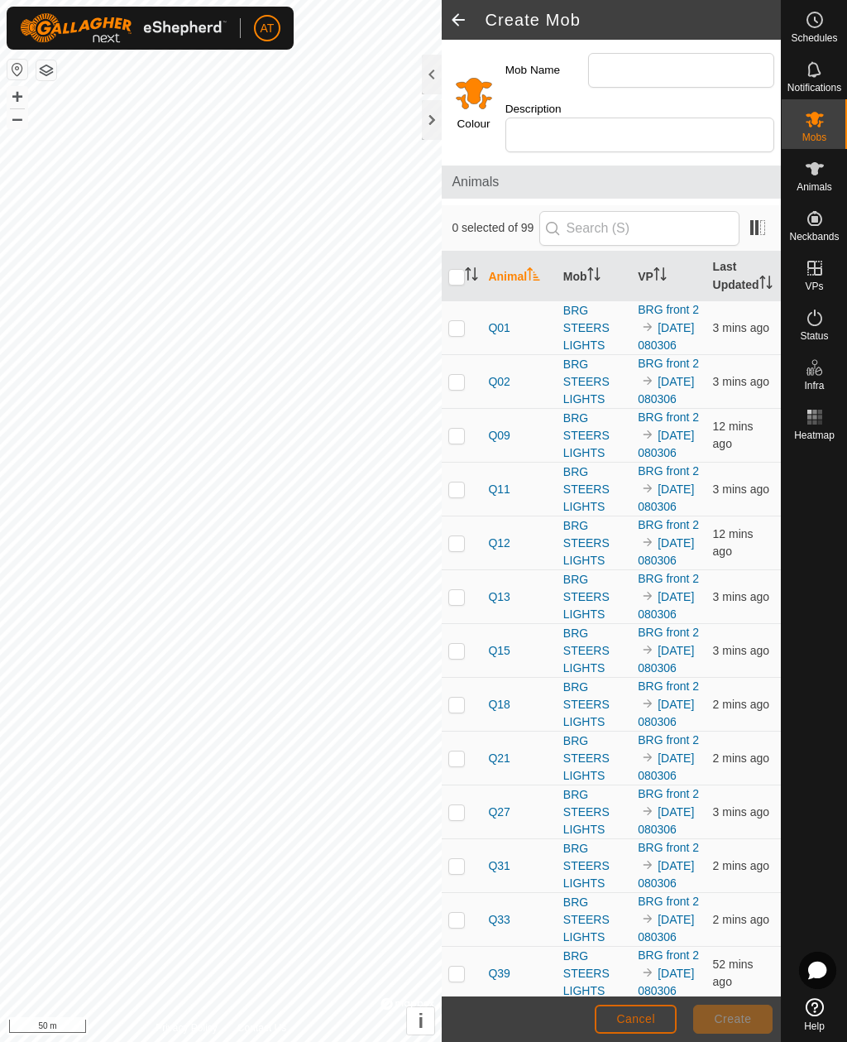
click at [636, 1018] on span "Cancel" at bounding box center [635, 1018] width 39 height 13
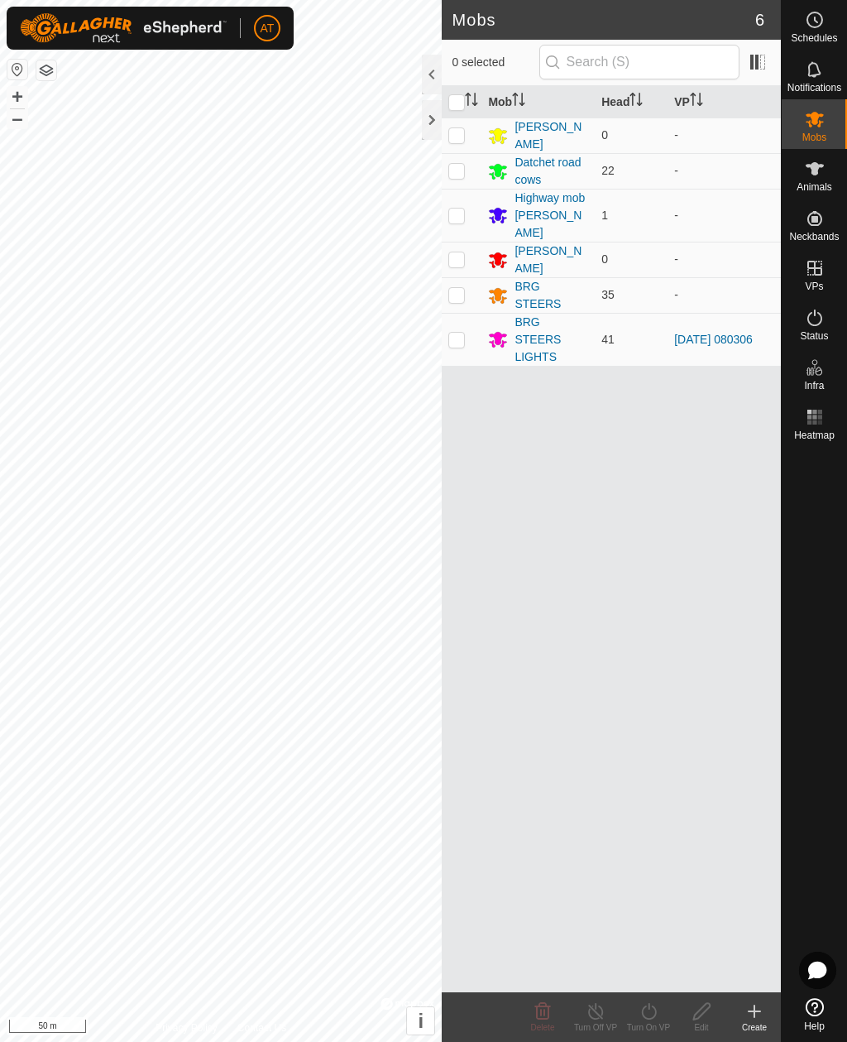
click at [459, 333] on p-checkbox at bounding box center [456, 339] width 17 height 13
checkbox input "true"
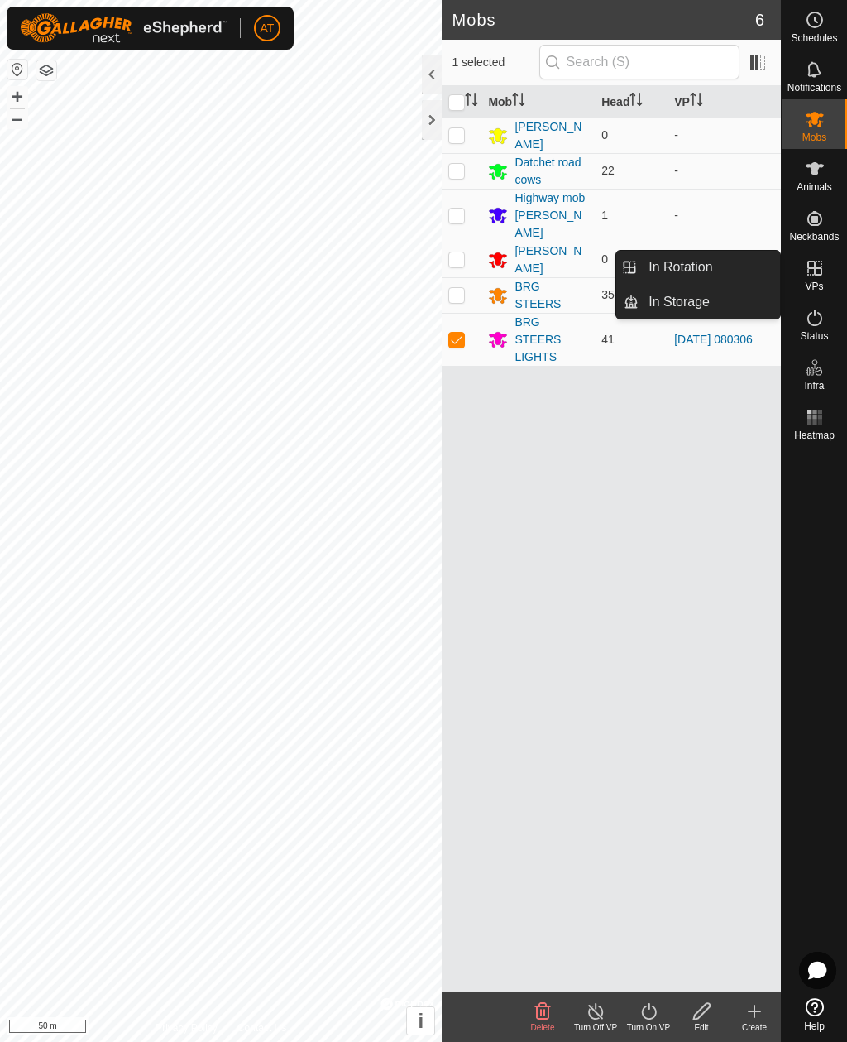
click at [693, 305] on span "In Storage" at bounding box center [679, 302] width 61 height 20
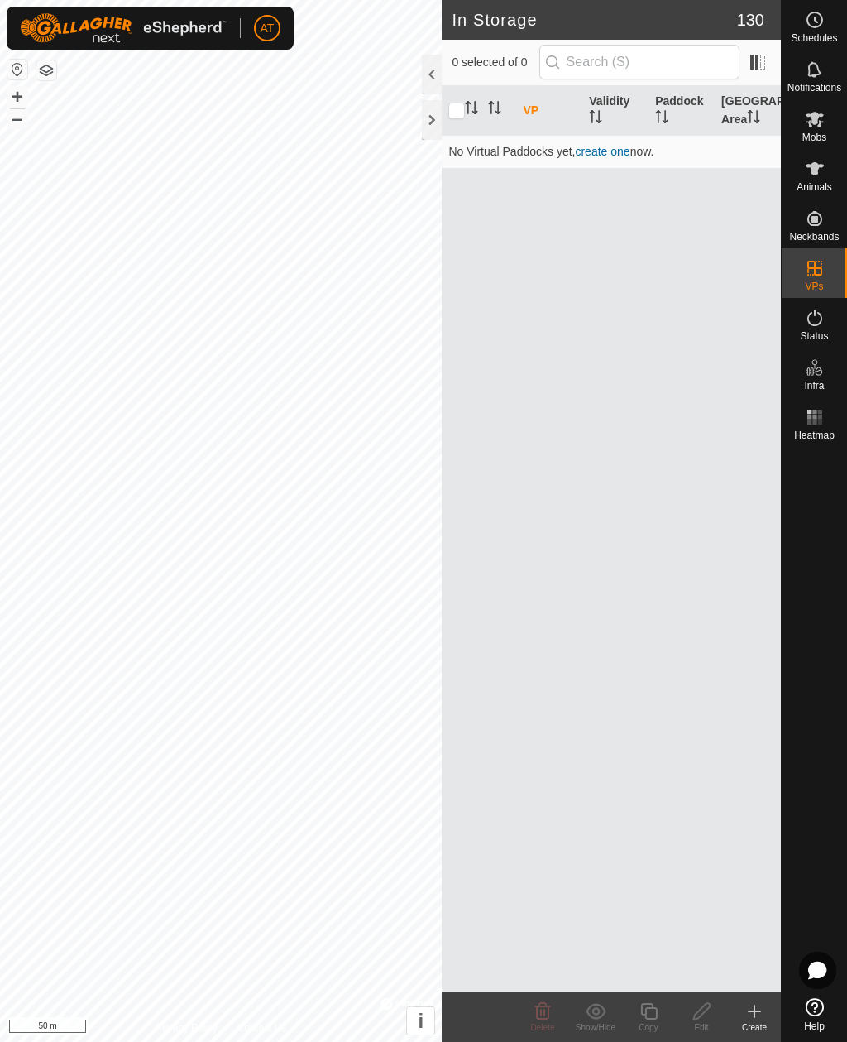
click at [760, 1011] on icon at bounding box center [755, 1011] width 12 height 0
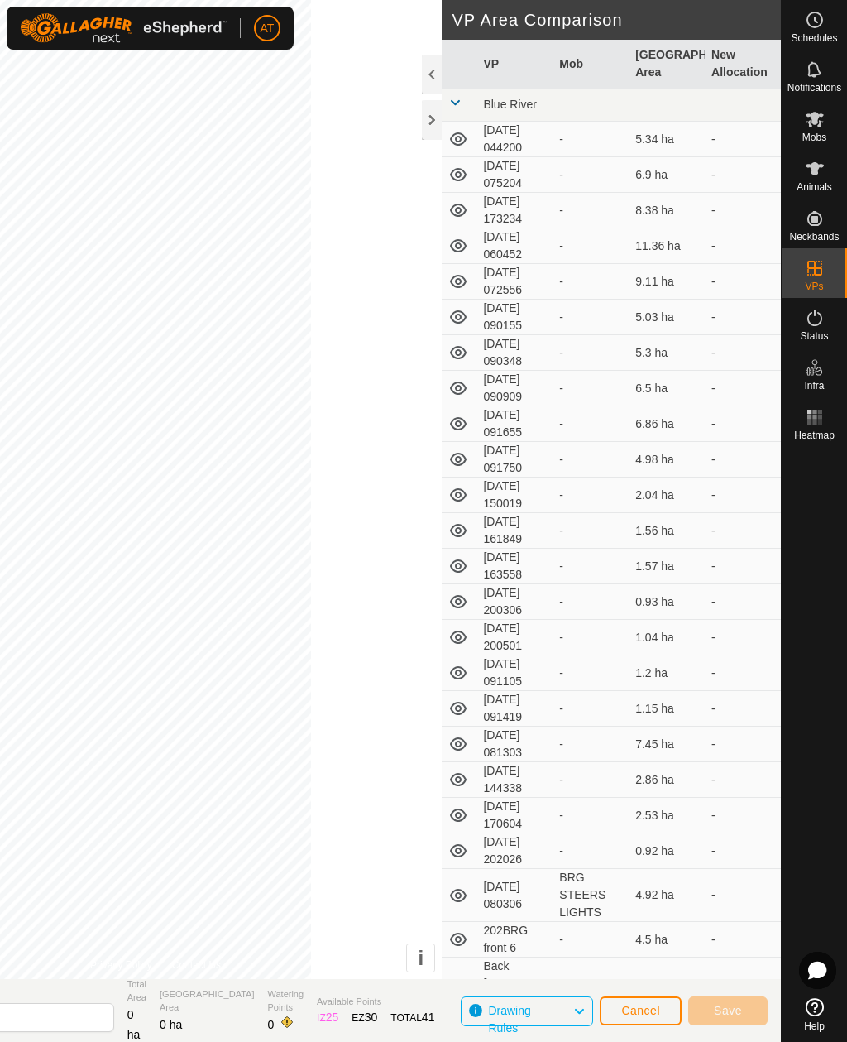
click at [652, 1009] on span "Cancel" at bounding box center [640, 1010] width 39 height 13
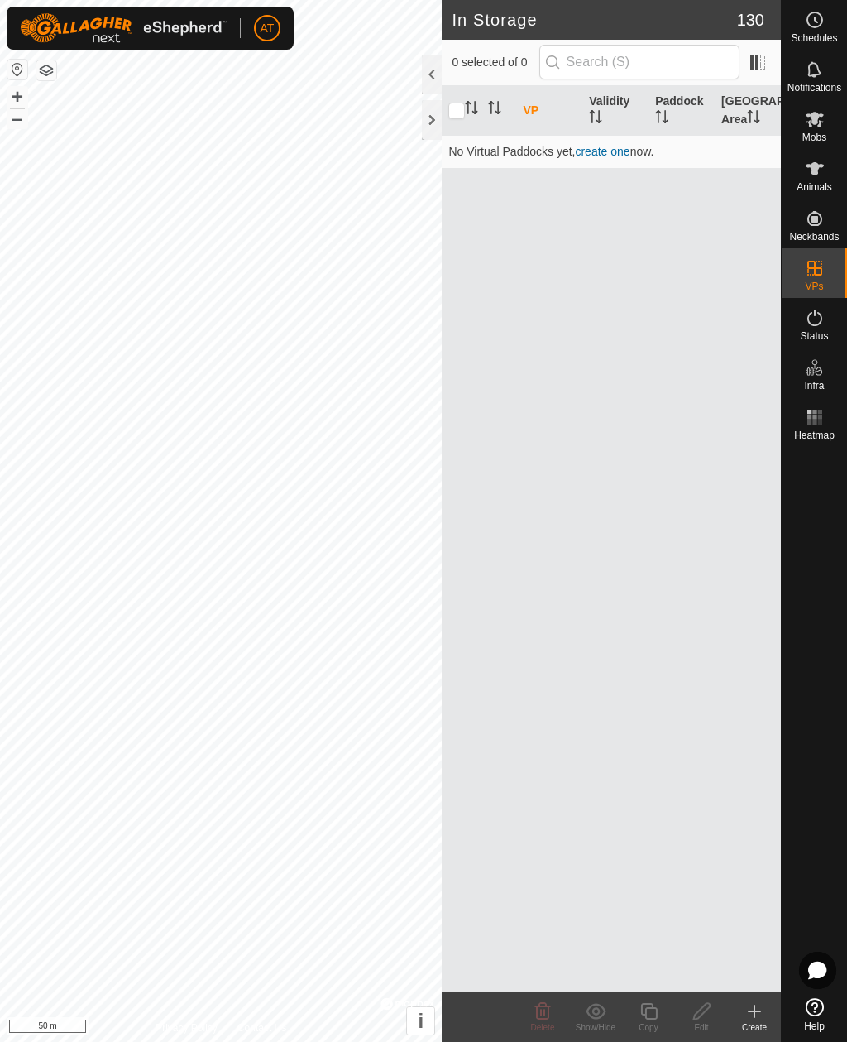
click at [429, 116] on div at bounding box center [432, 120] width 20 height 40
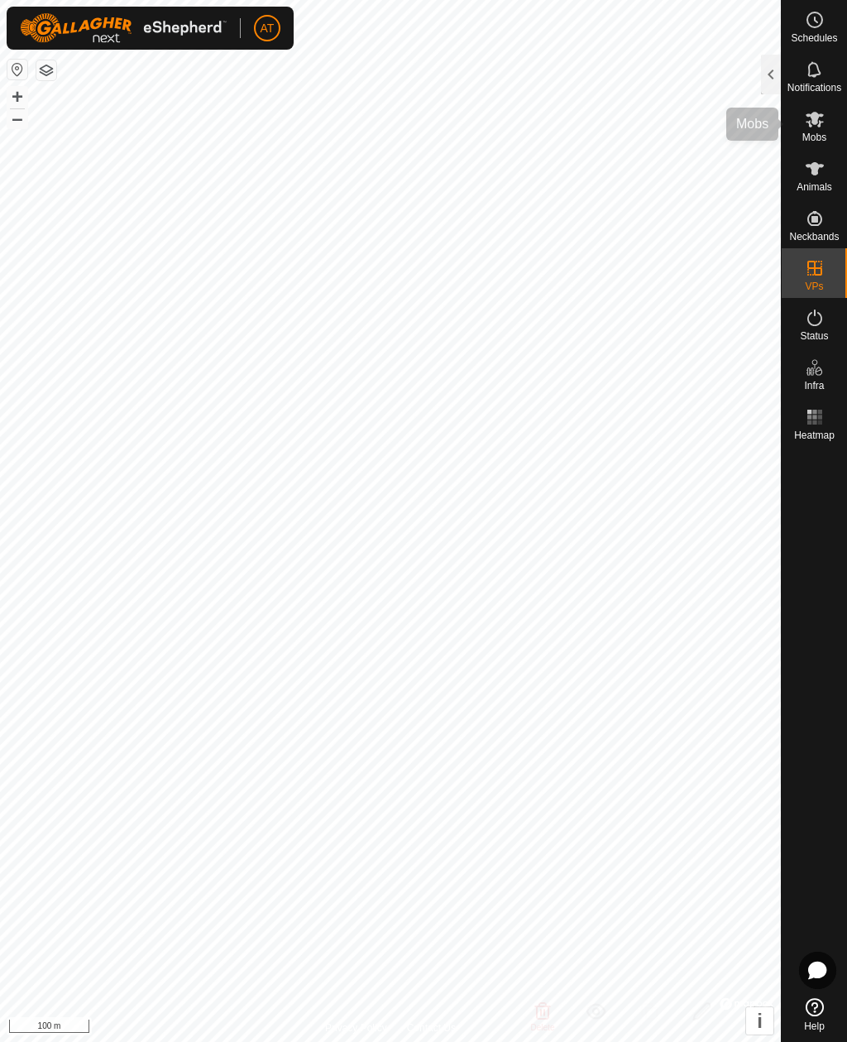
click at [825, 117] on es-mob-svg-icon at bounding box center [815, 119] width 30 height 26
click at [778, 70] on div at bounding box center [771, 75] width 20 height 40
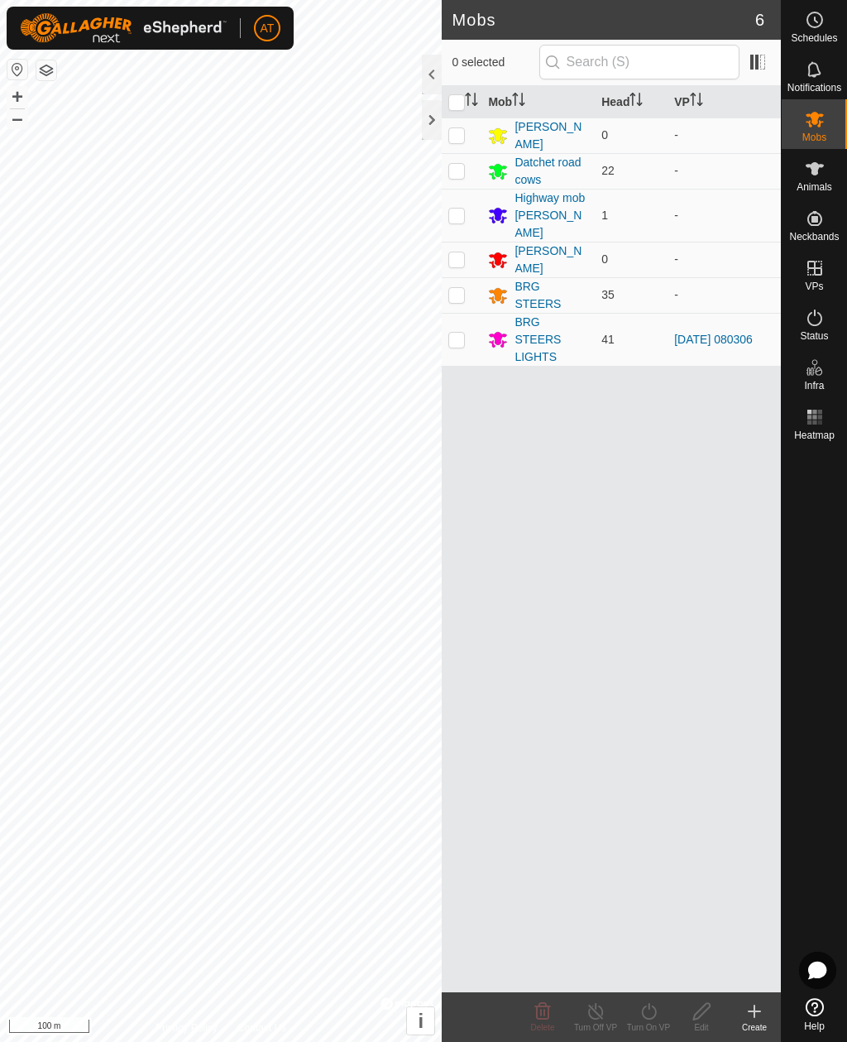
click at [457, 333] on p-checkbox at bounding box center [456, 339] width 17 height 13
checkbox input "true"
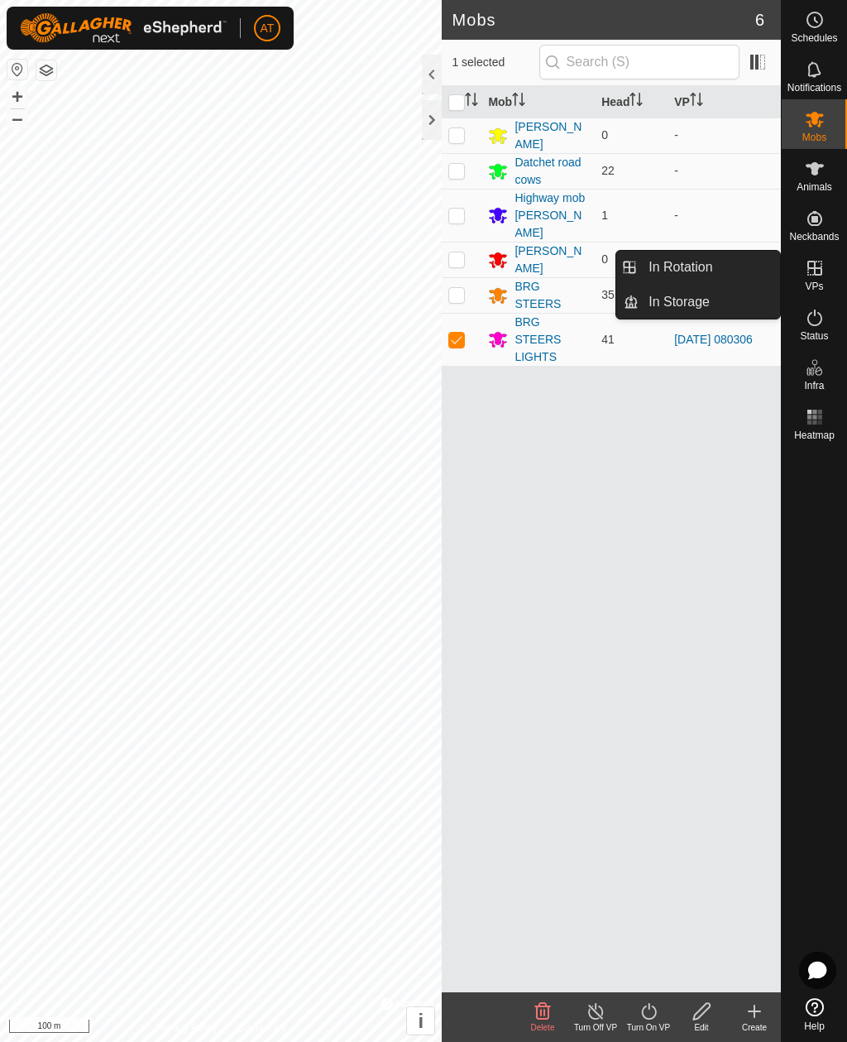
click at [672, 299] on span "In Storage" at bounding box center [679, 302] width 61 height 20
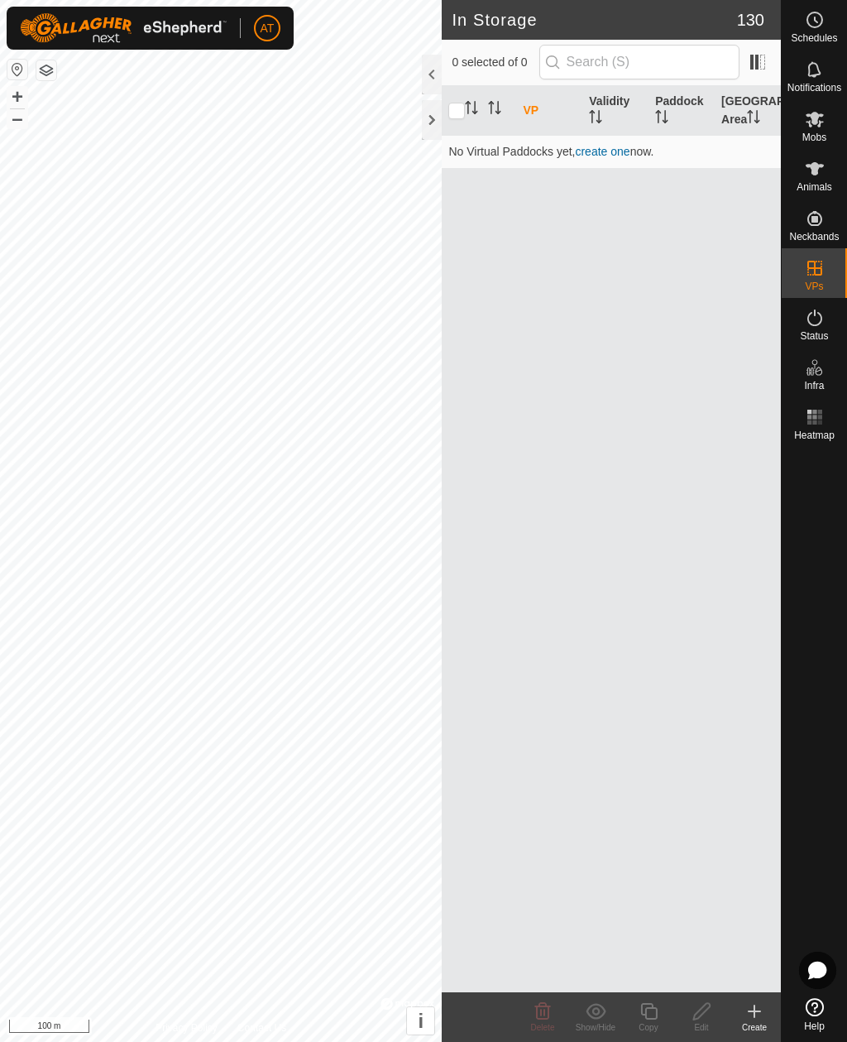
click at [759, 1002] on icon at bounding box center [755, 1011] width 20 height 20
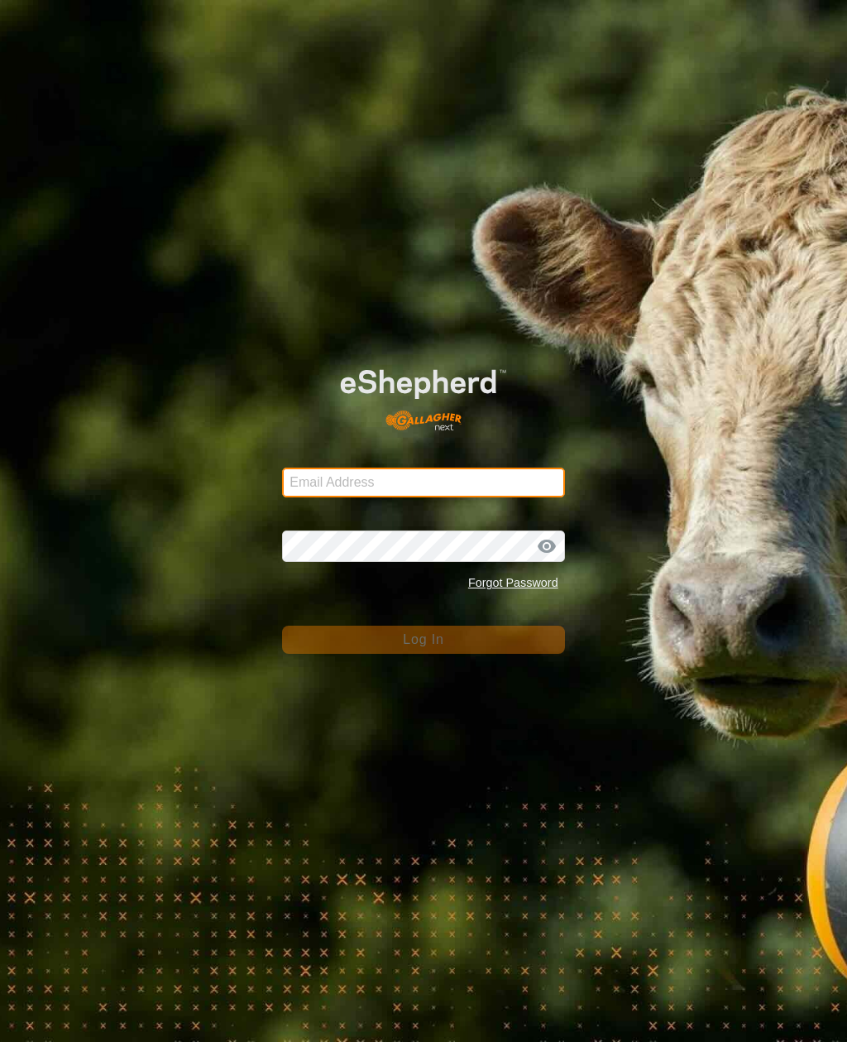
click at [444, 480] on input "Email Address" at bounding box center [423, 483] width 282 height 30
type input "anthony.thexton7@outlook.com"
click at [423, 640] on button "Log In" at bounding box center [423, 640] width 282 height 28
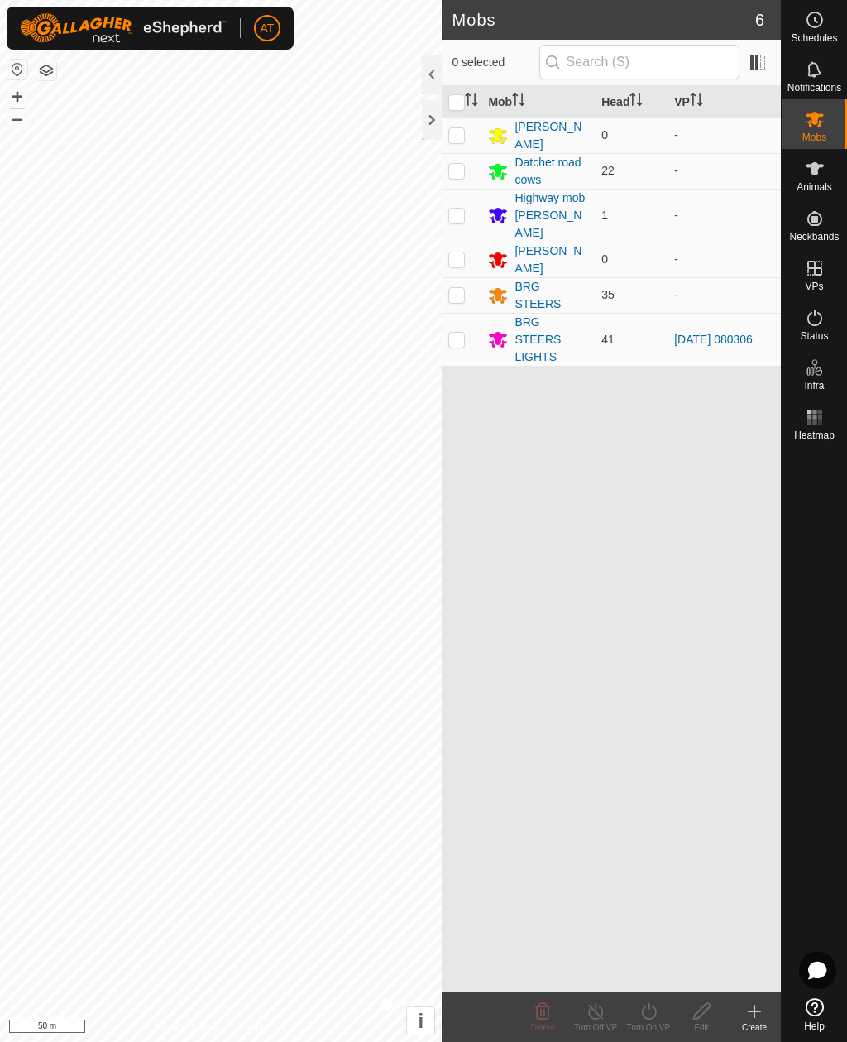
click at [469, 313] on td at bounding box center [462, 339] width 40 height 53
checkbox input "true"
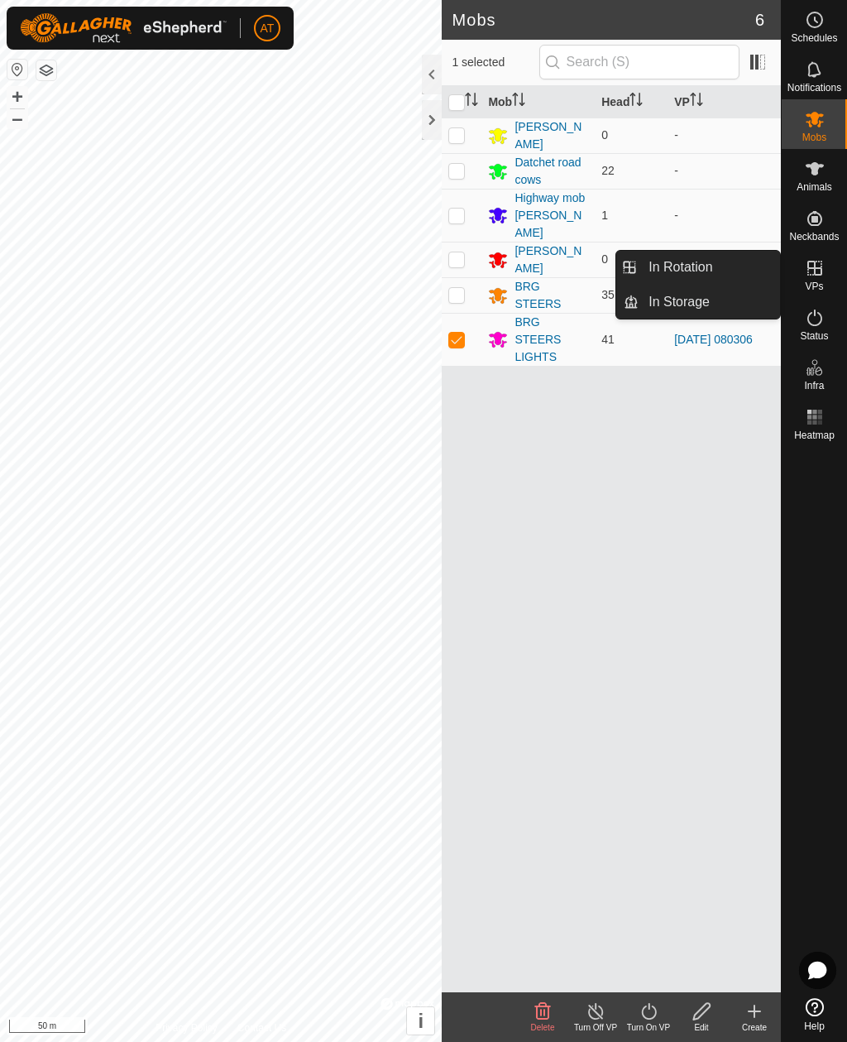
click at [818, 506] on div at bounding box center [814, 719] width 65 height 544
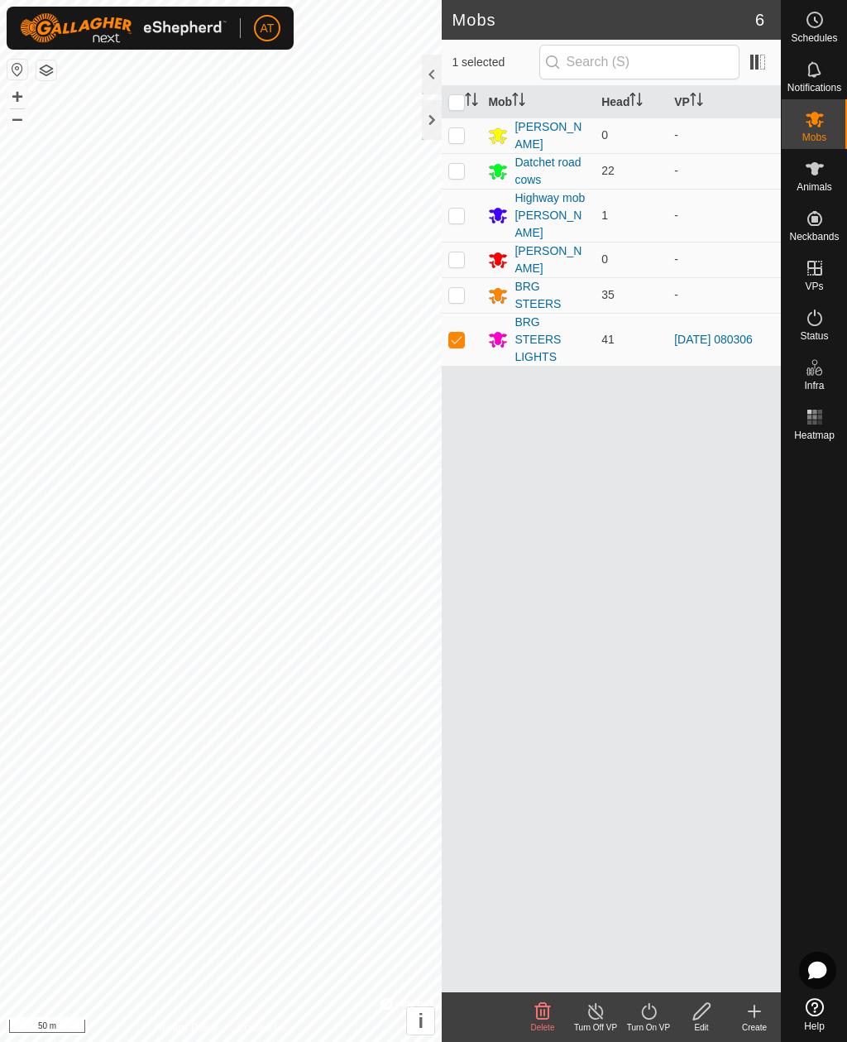
click at [648, 1014] on icon at bounding box center [649, 1011] width 21 height 20
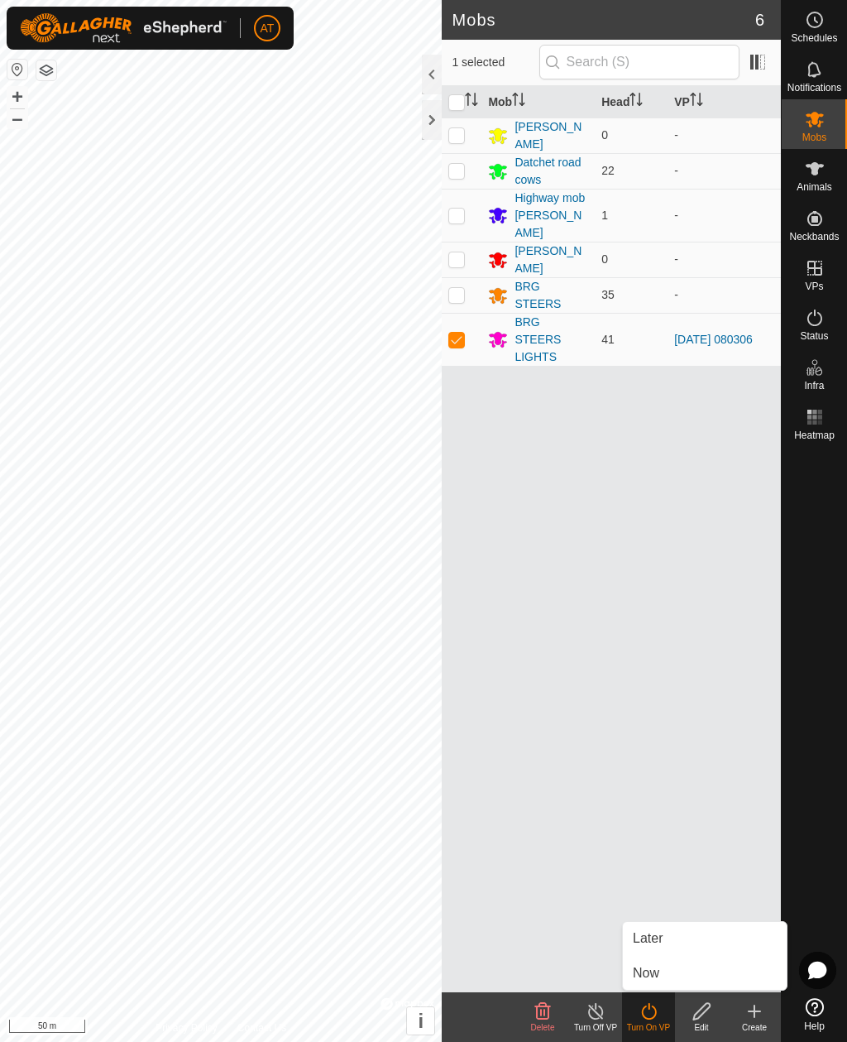
click at [648, 962] on link "Now" at bounding box center [705, 973] width 164 height 33
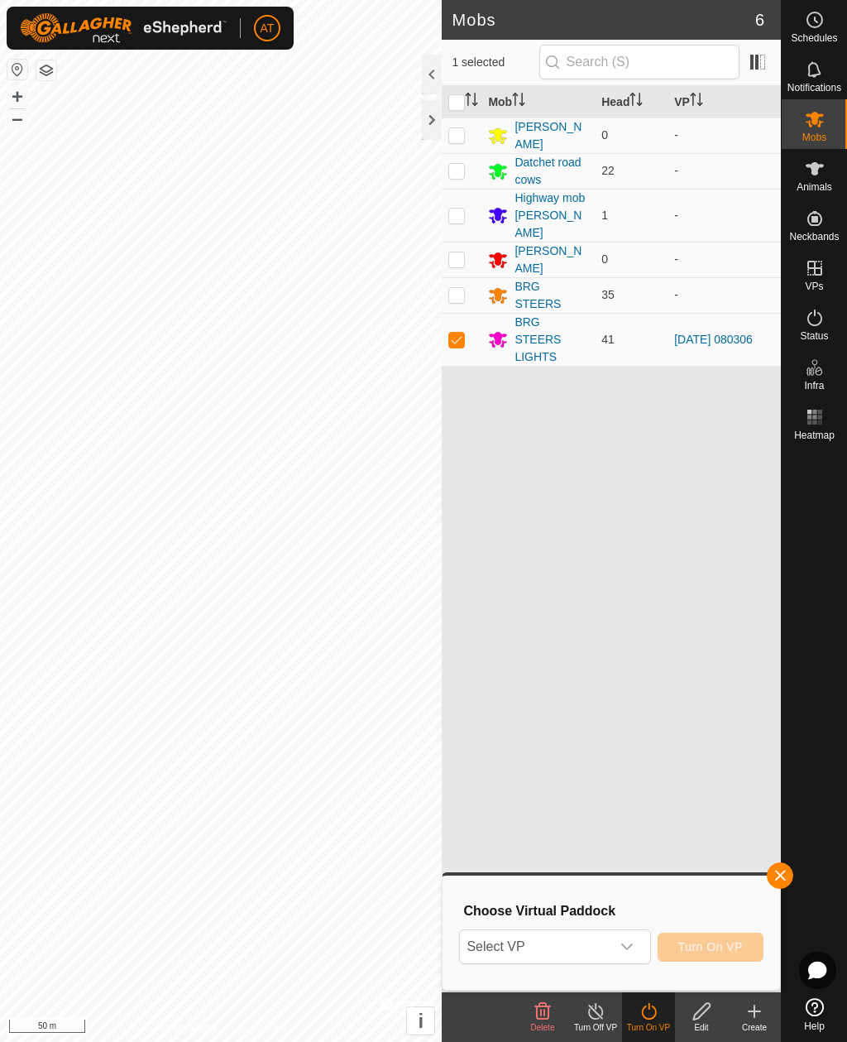
click at [640, 940] on div "dropdown trigger" at bounding box center [627, 946] width 33 height 33
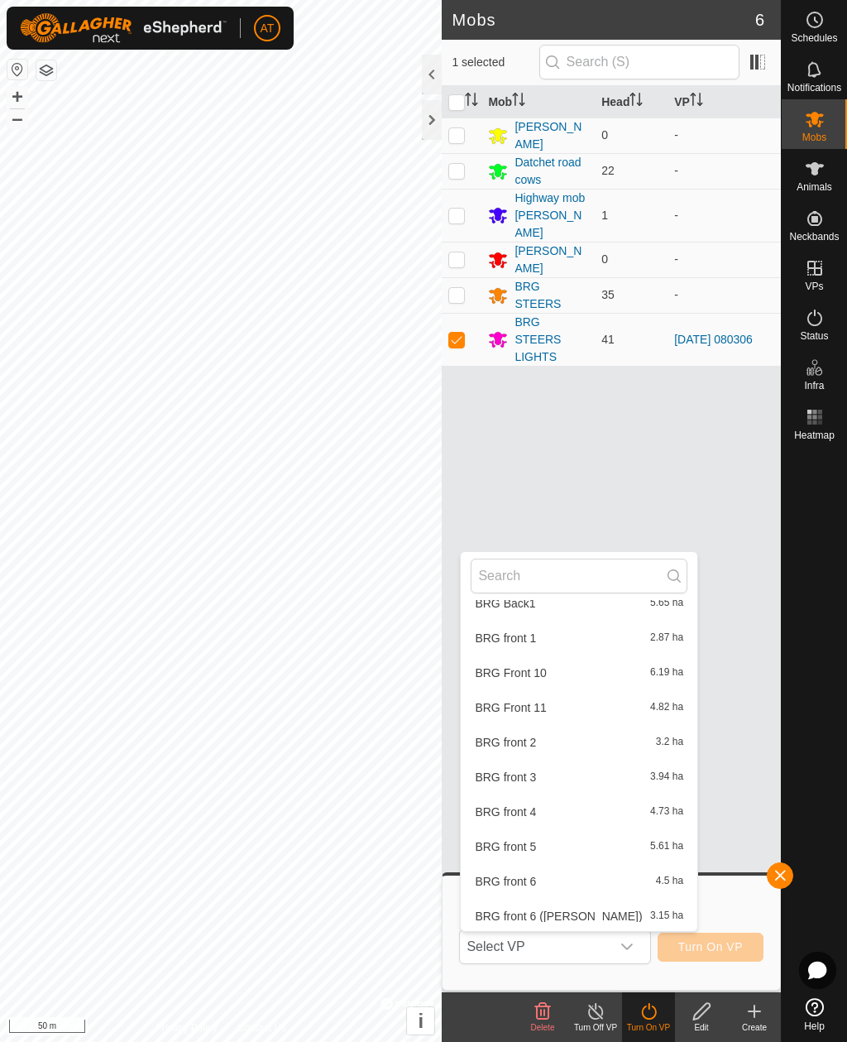
scroll to position [1091, 0]
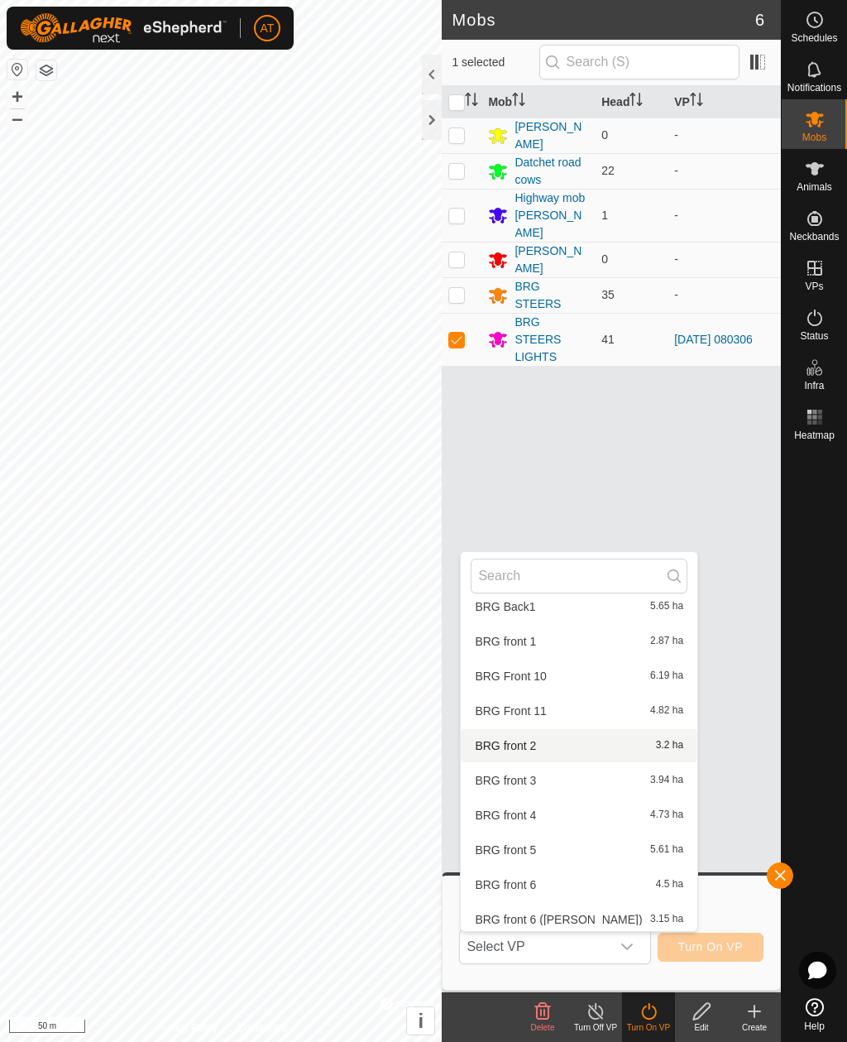
click at [526, 739] on div "BRG front 2 3.2 ha" at bounding box center [579, 746] width 217 height 20
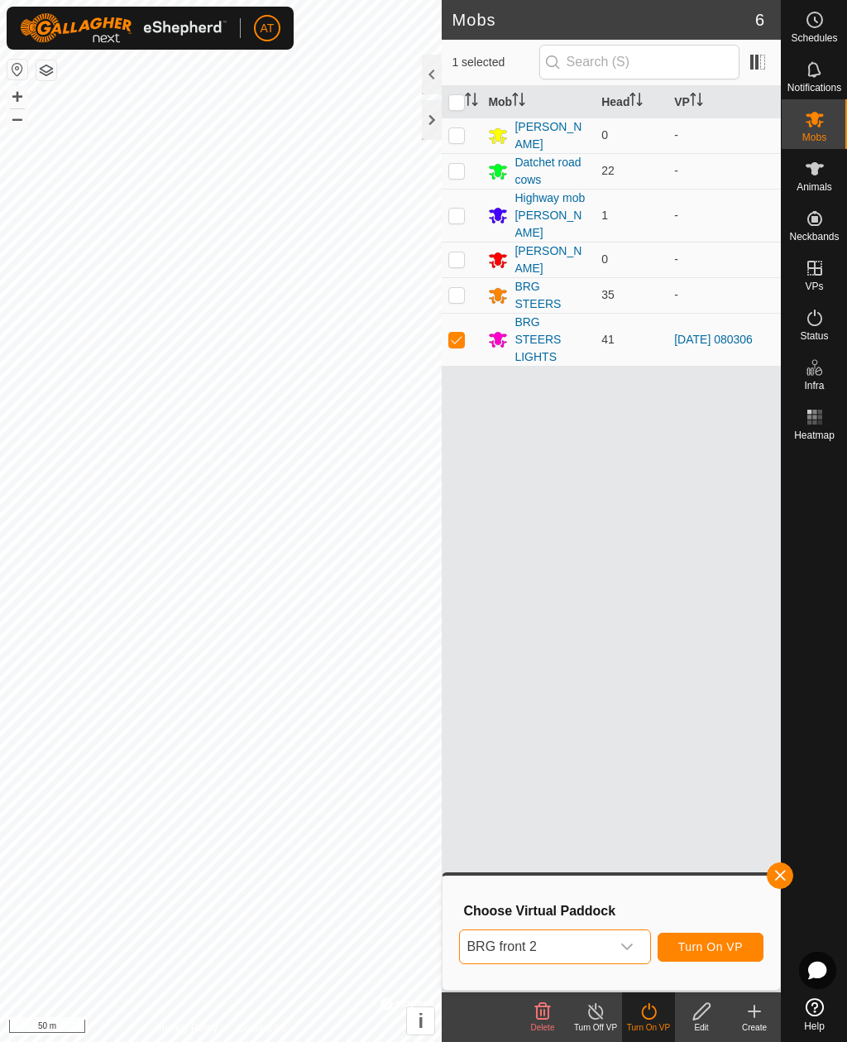
click at [715, 941] on span "Turn On VP" at bounding box center [711, 946] width 65 height 13
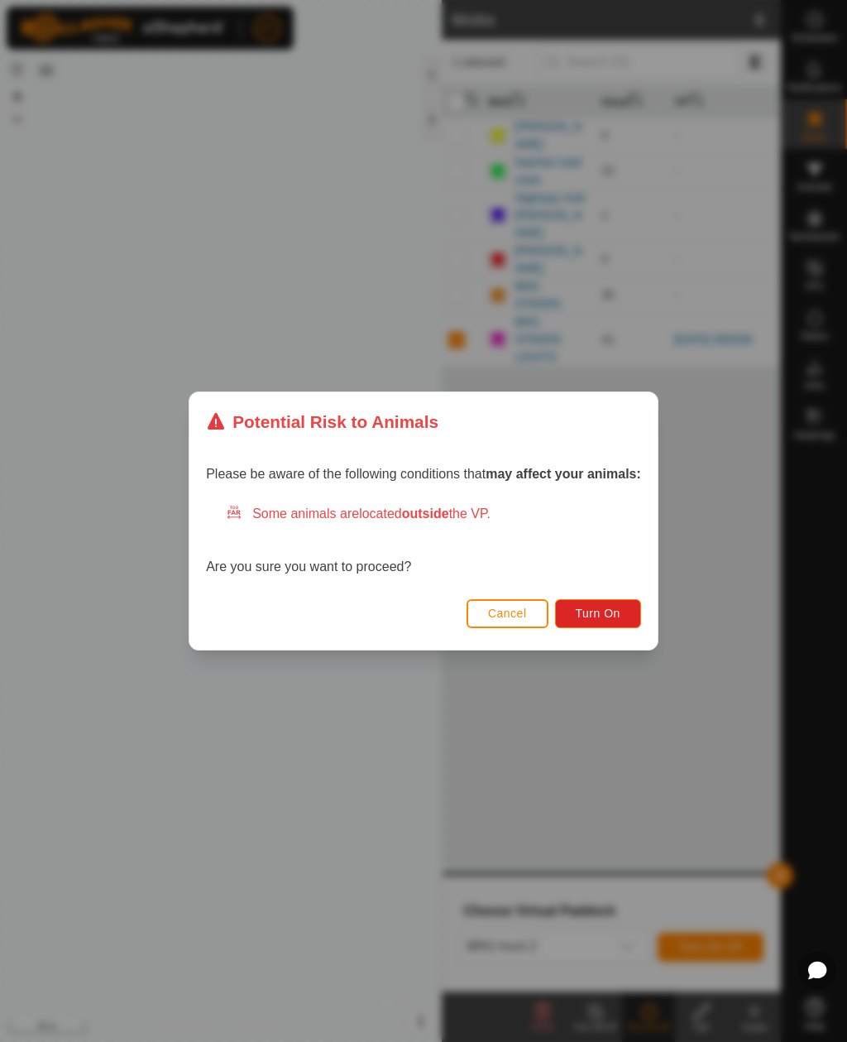
click at [602, 609] on span "Turn On" at bounding box center [598, 613] width 45 height 13
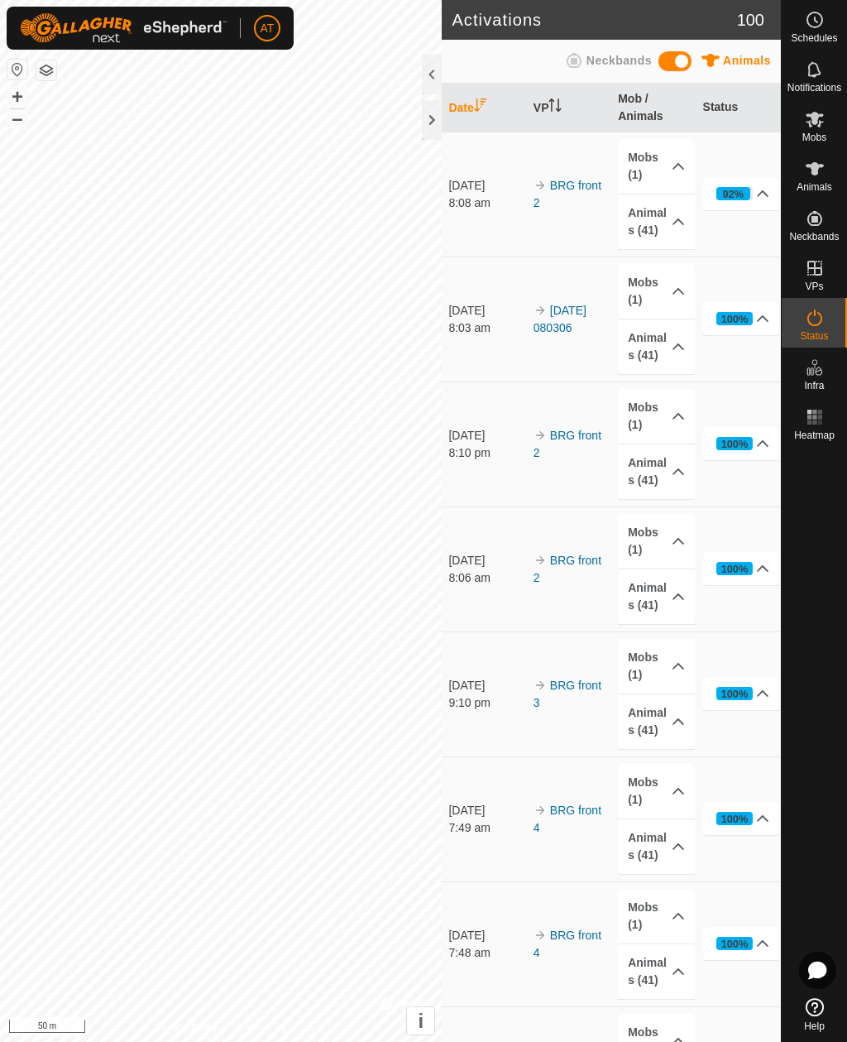
click at [430, 113] on div at bounding box center [432, 120] width 20 height 40
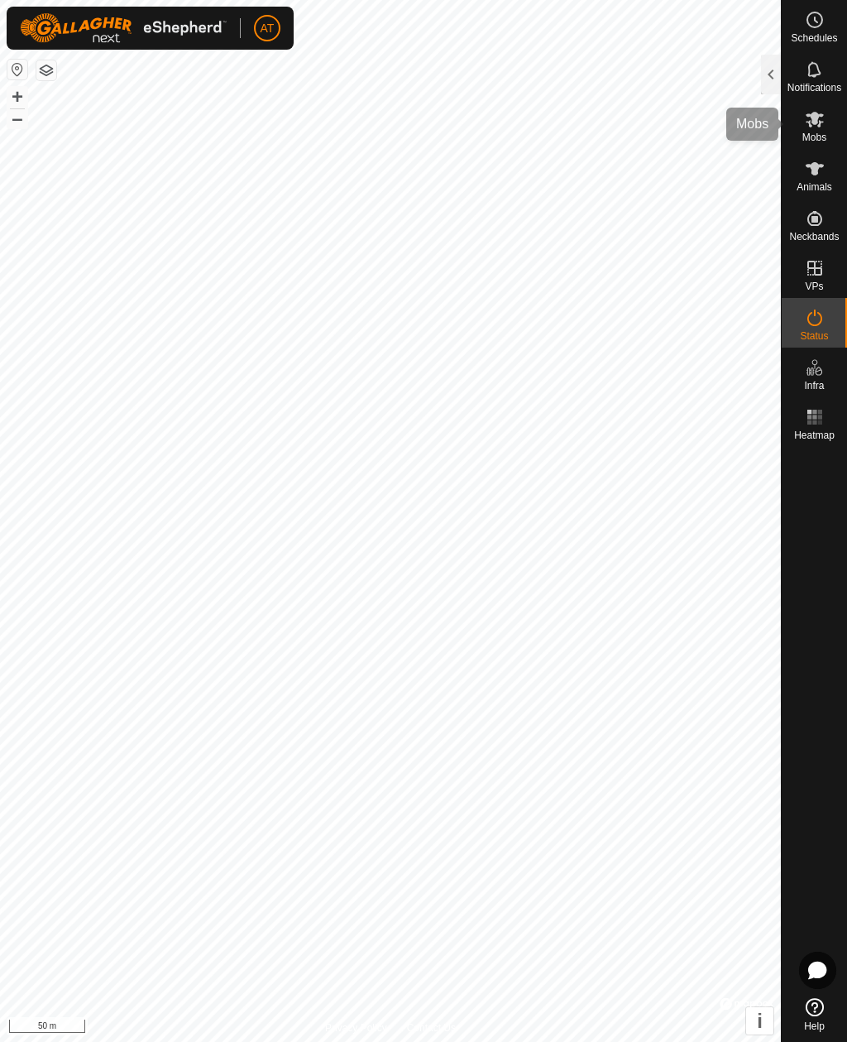
click at [815, 130] on es-mob-svg-icon at bounding box center [815, 119] width 30 height 26
click at [818, 130] on es-mob-svg-icon at bounding box center [815, 119] width 30 height 26
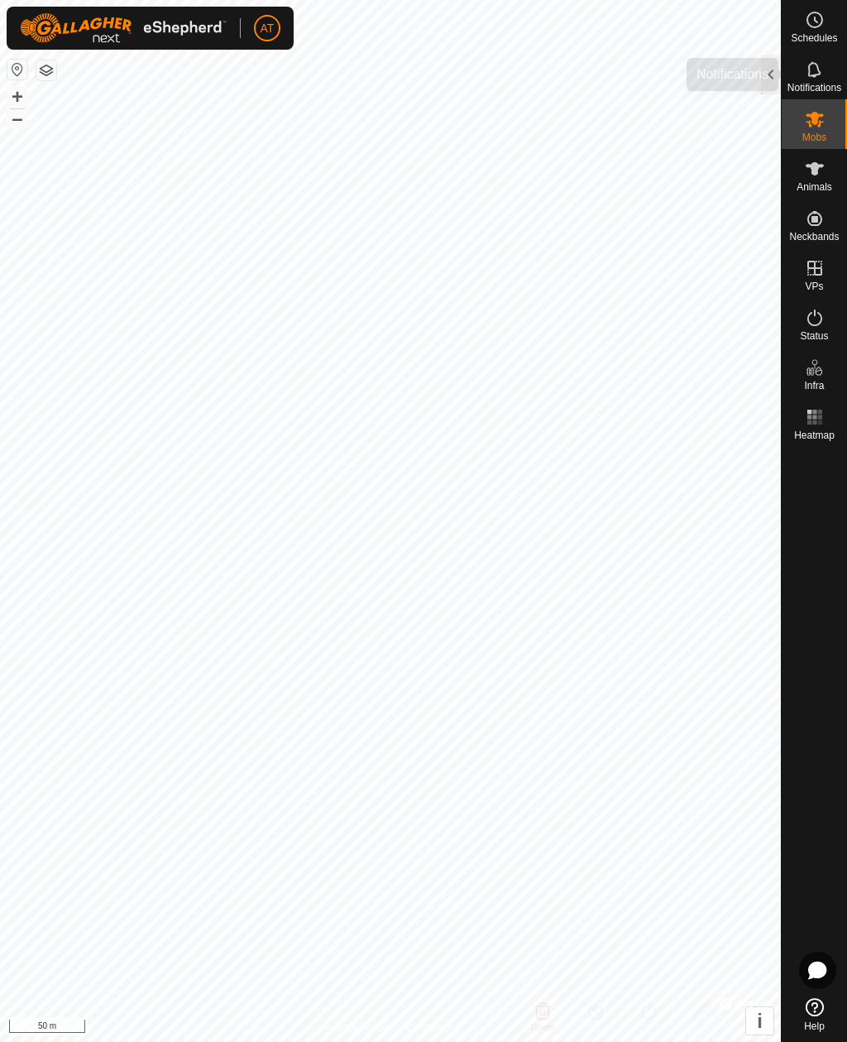
click at [783, 73] on div "Notifications" at bounding box center [814, 75] width 65 height 50
click at [768, 88] on div at bounding box center [771, 75] width 20 height 40
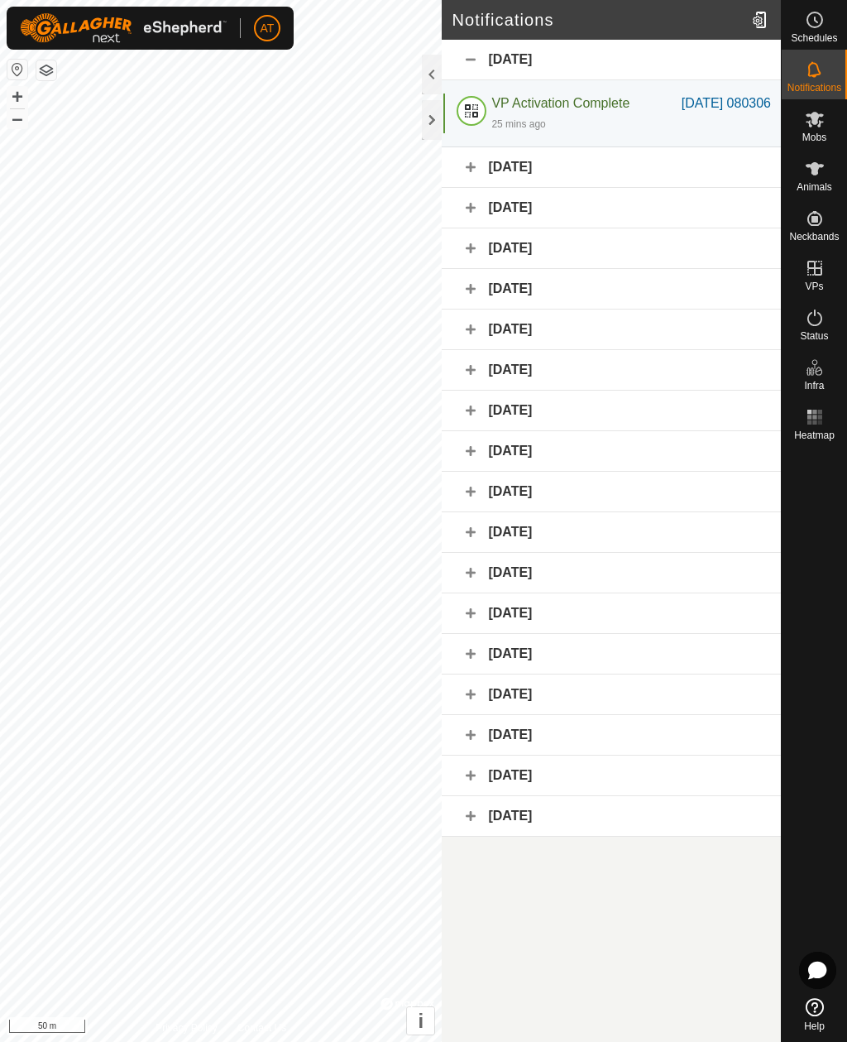
click at [428, 124] on div at bounding box center [432, 120] width 20 height 40
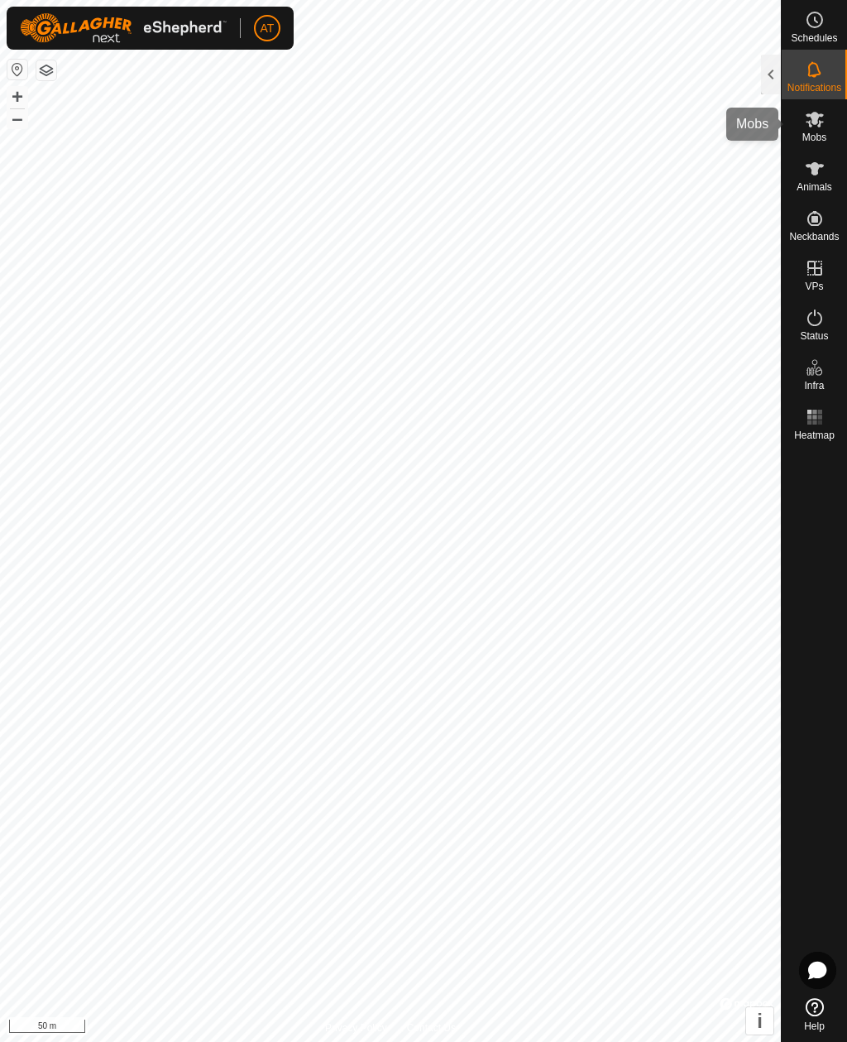
click at [823, 136] on span "Mobs" at bounding box center [815, 137] width 24 height 10
click at [829, 118] on es-mob-svg-icon at bounding box center [815, 119] width 30 height 26
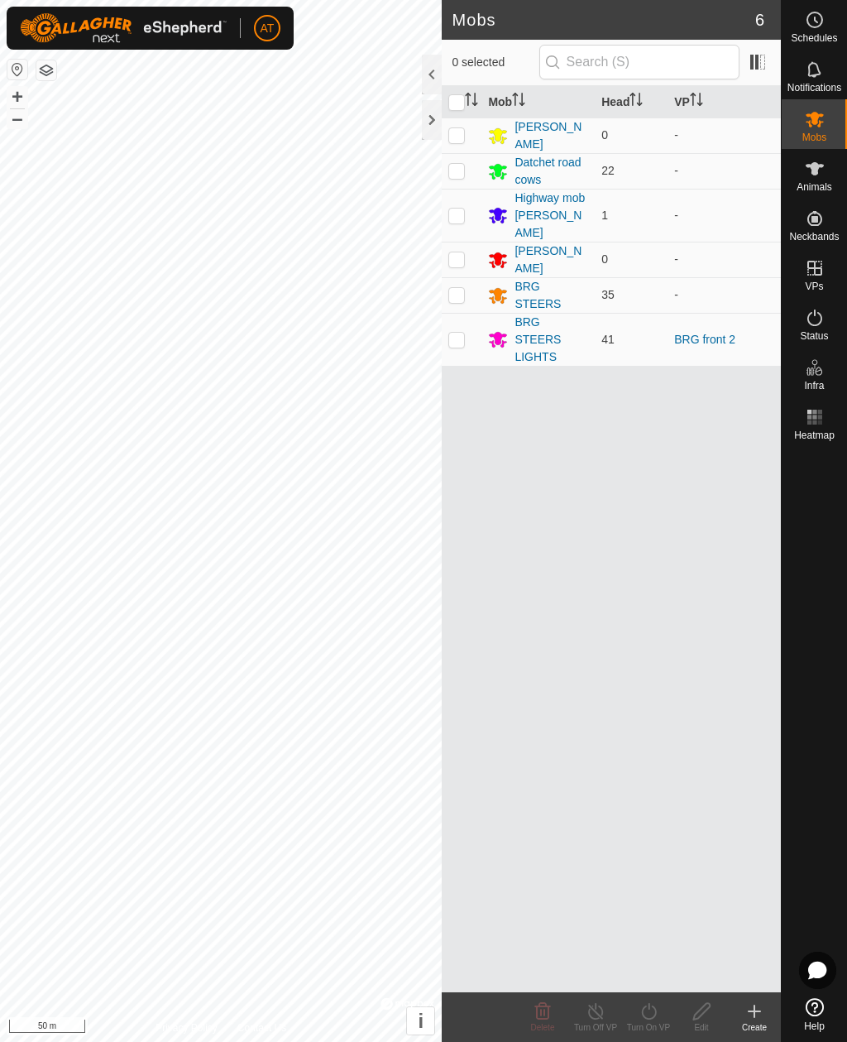
click at [463, 333] on p-checkbox at bounding box center [456, 339] width 17 height 13
checkbox input "true"
click at [657, 1010] on icon at bounding box center [649, 1011] width 21 height 20
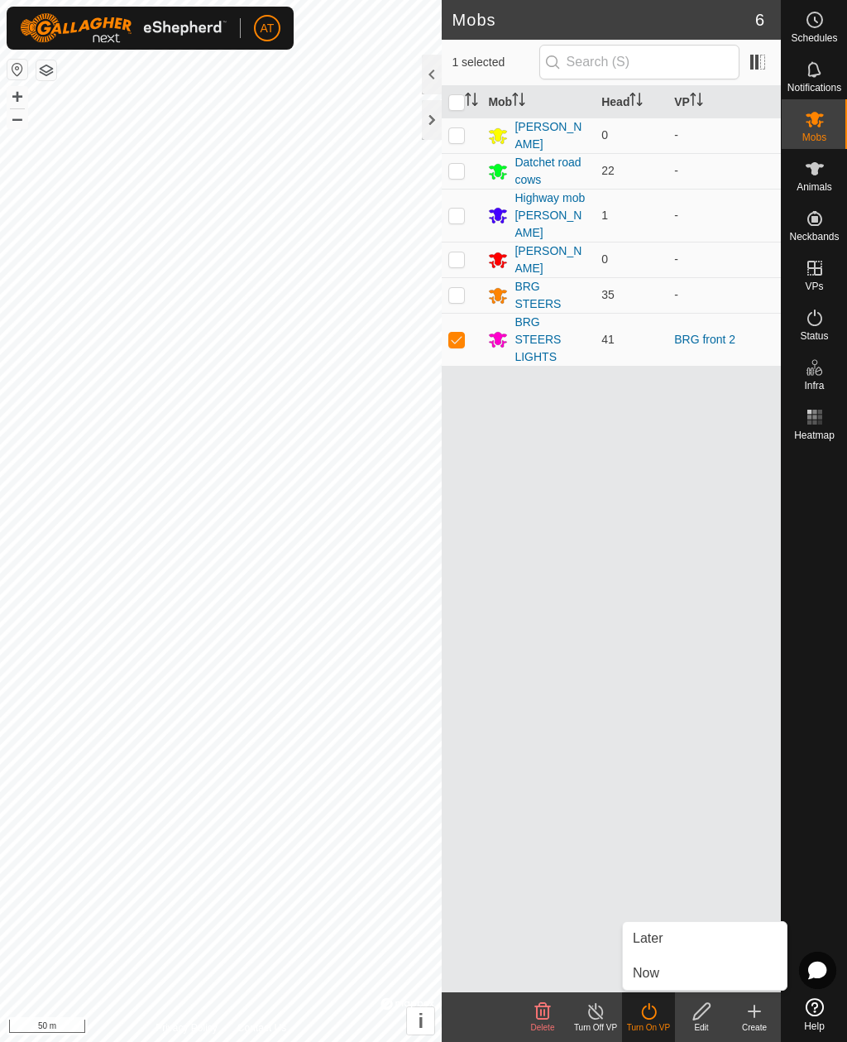
click at [658, 972] on span "Now" at bounding box center [646, 973] width 26 height 20
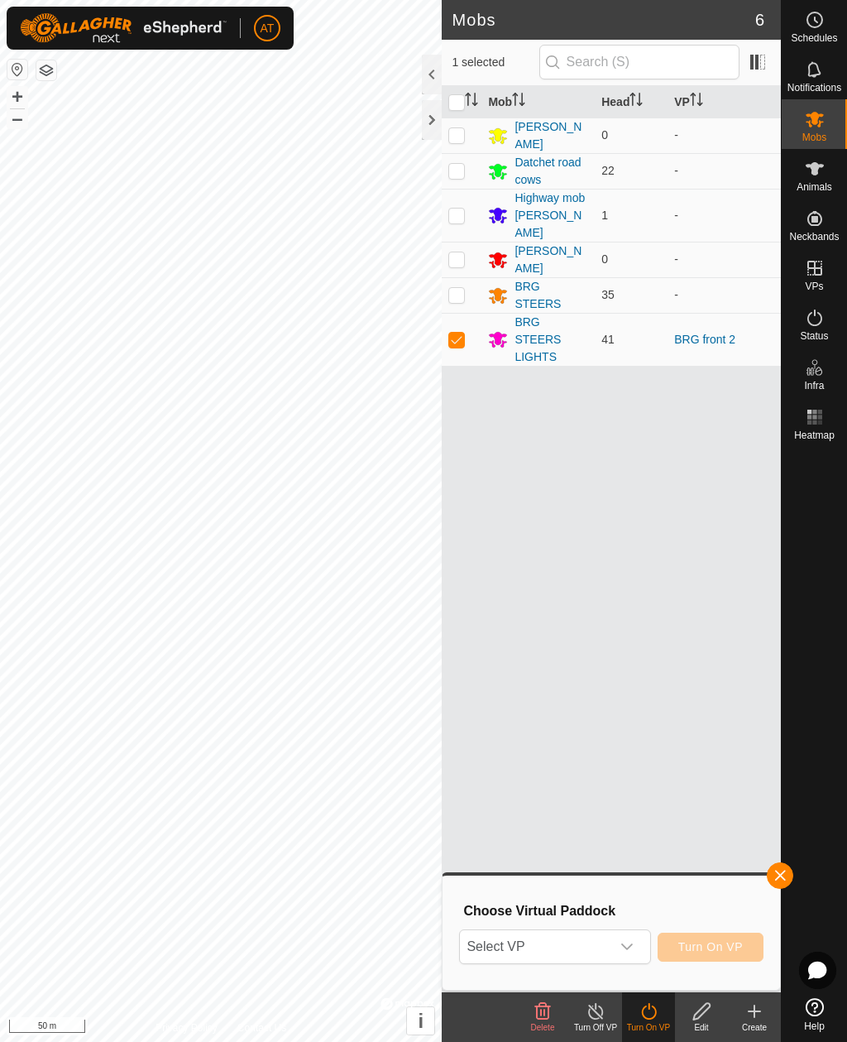
click at [636, 947] on div "dropdown trigger" at bounding box center [627, 946] width 33 height 33
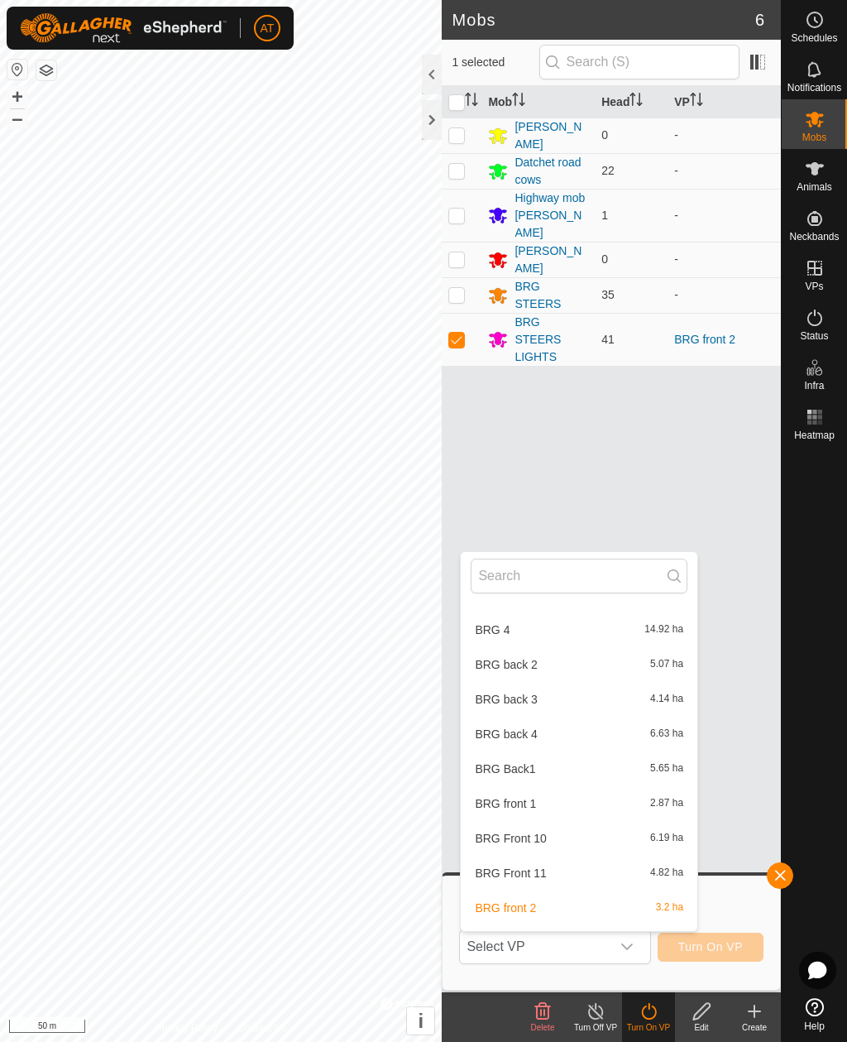
scroll to position [944, 0]
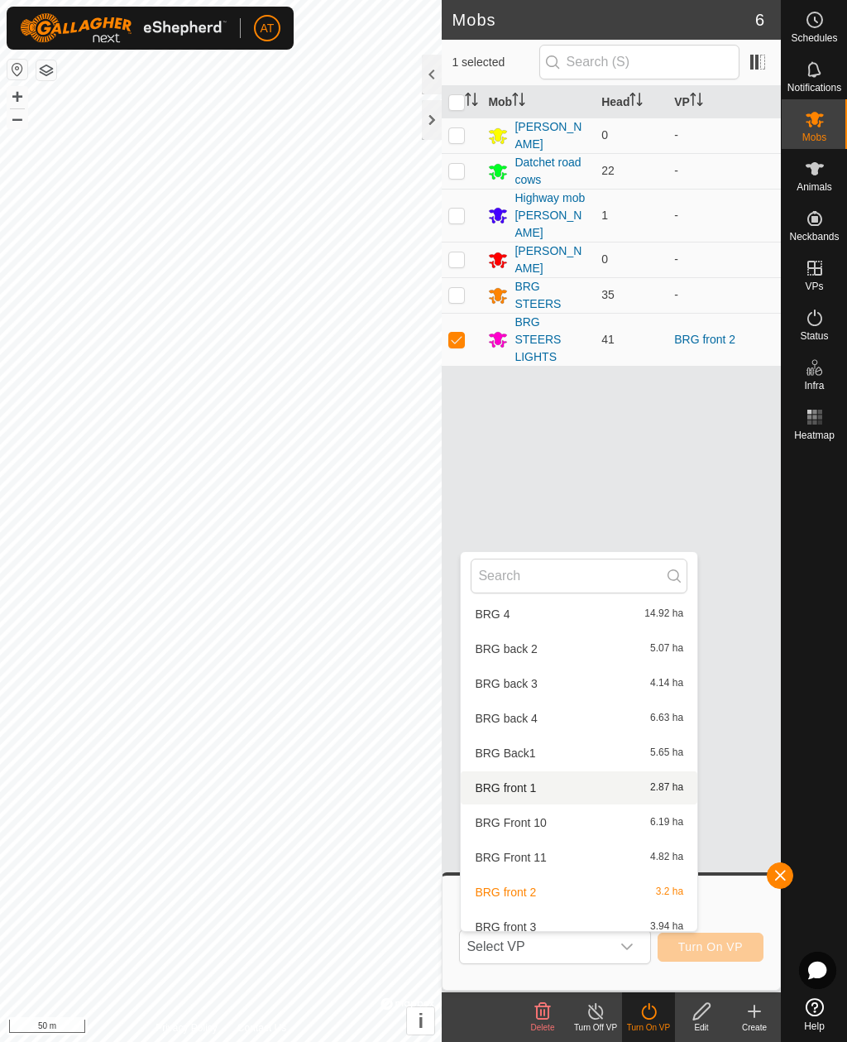
click at [650, 782] on span "2.87 ha" at bounding box center [666, 788] width 33 height 12
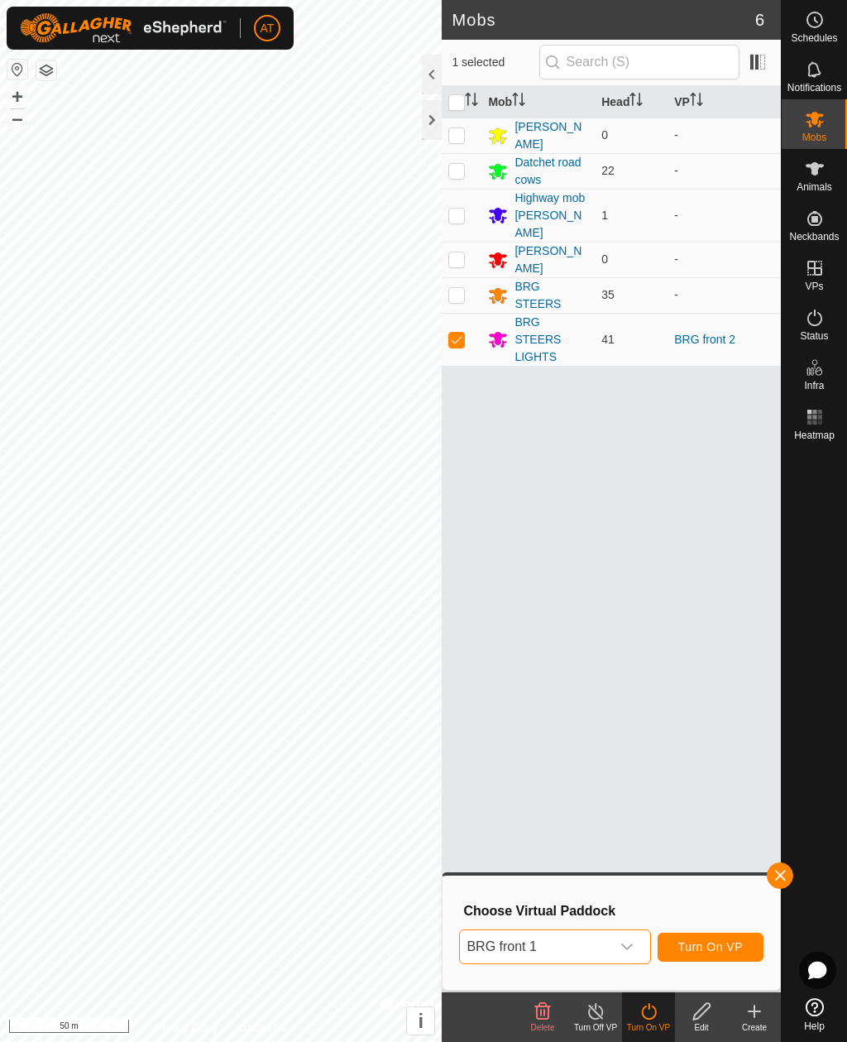
click at [781, 871] on span "button" at bounding box center [780, 875] width 13 height 13
